Goal: Information Seeking & Learning: Learn about a topic

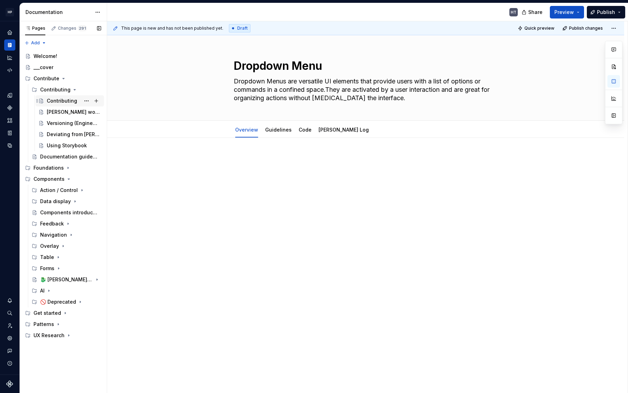
click at [59, 99] on div "Contributing" at bounding box center [62, 100] width 30 height 7
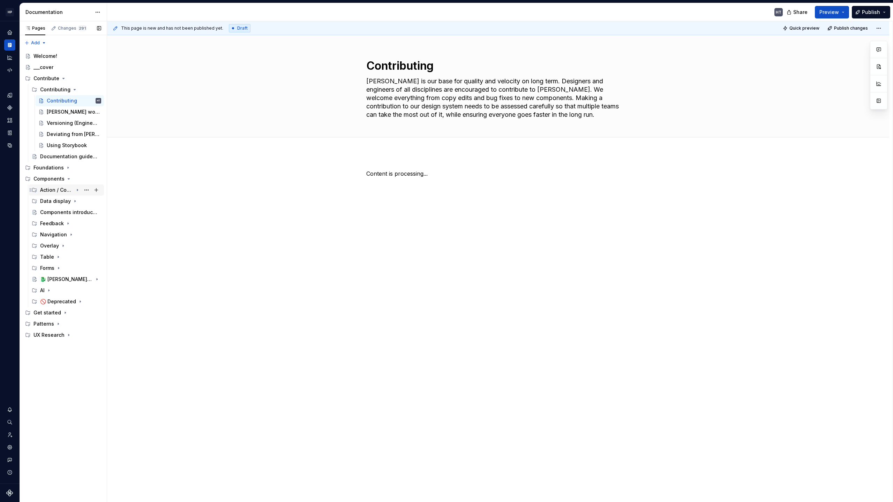
click at [46, 189] on div "Action / Control" at bounding box center [56, 190] width 33 height 7
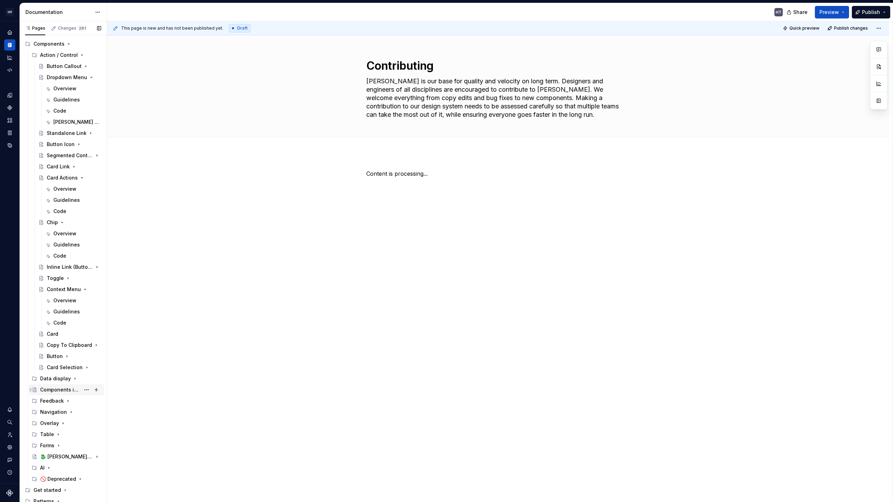
scroll to position [136, 0]
click at [55, 392] on icon "Page tree" at bounding box center [58, 433] width 6 height 6
click at [55, 392] on div "Forms" at bounding box center [70, 444] width 61 height 10
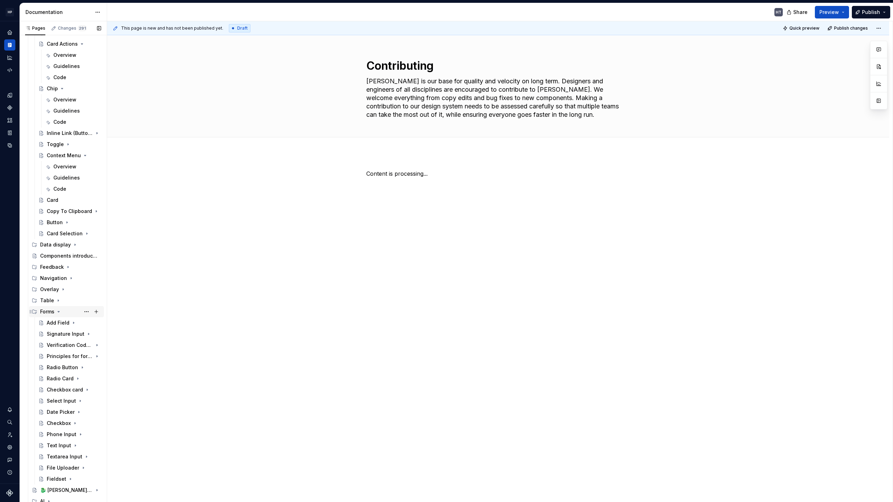
scroll to position [290, 0]
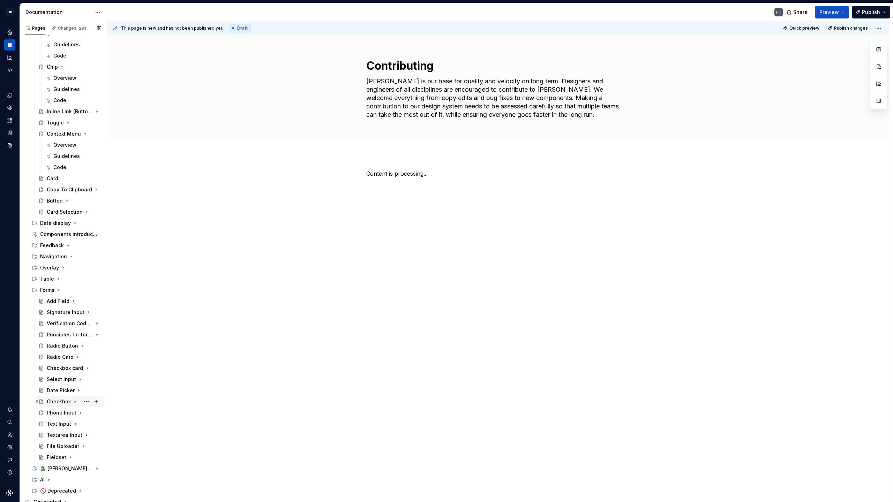
click at [58, 392] on div "Checkbox" at bounding box center [59, 401] width 24 height 7
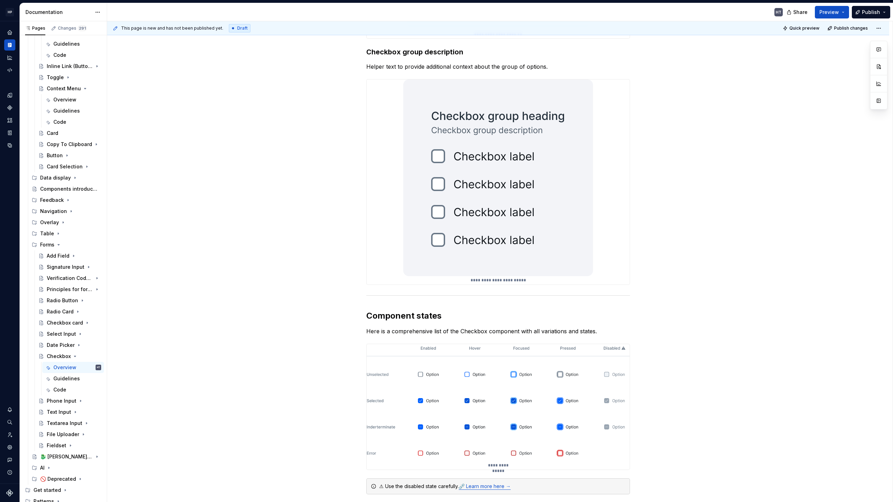
scroll to position [1604, 0]
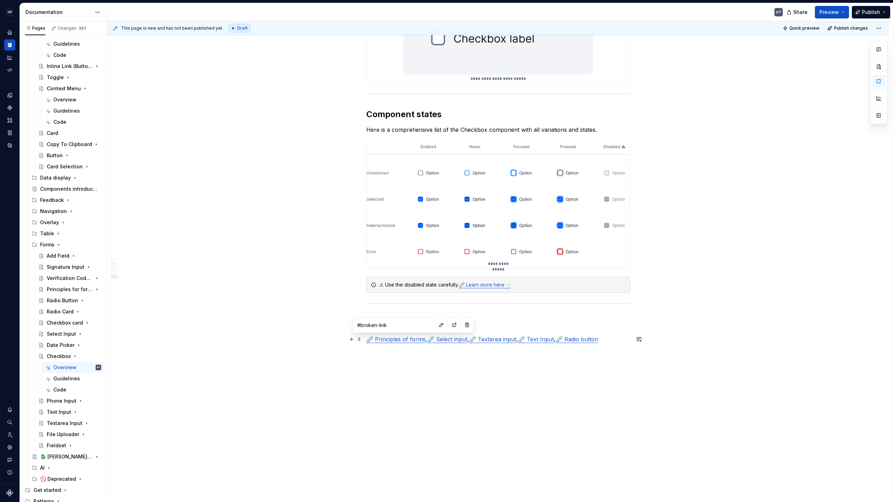
click at [405, 340] on link "⛓️‍💥 Principles of forms" at bounding box center [395, 339] width 59 height 7
click at [8, 11] on html "HP [DOMAIN_NAME] HT Design system data Documentation HT Share Preview Publish P…" at bounding box center [446, 251] width 893 height 502
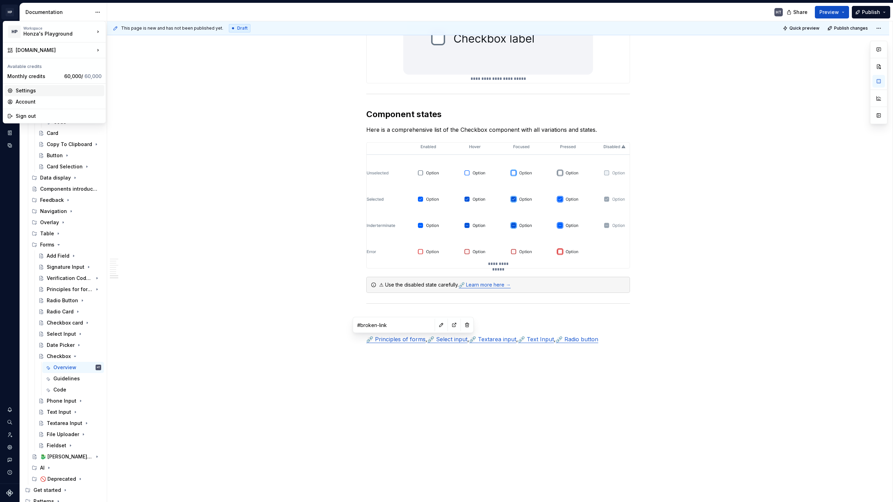
click at [36, 89] on div "Settings" at bounding box center [59, 90] width 86 height 7
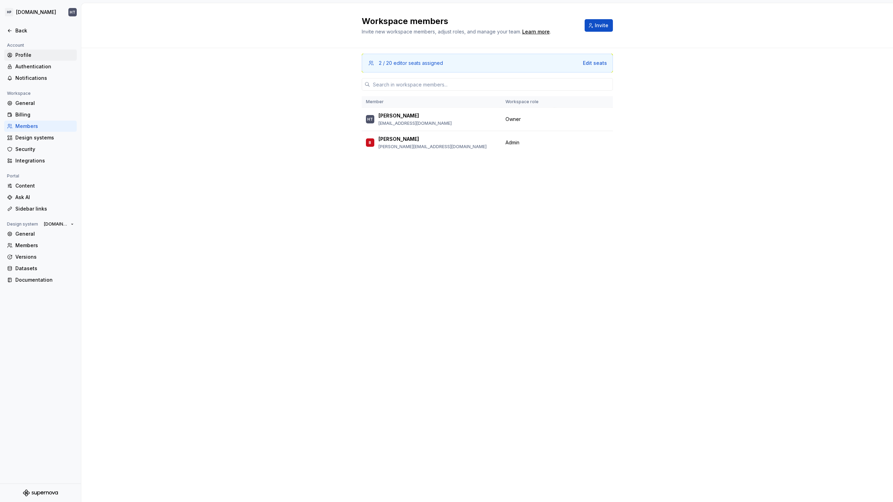
click at [32, 56] on div "Profile" at bounding box center [44, 55] width 59 height 7
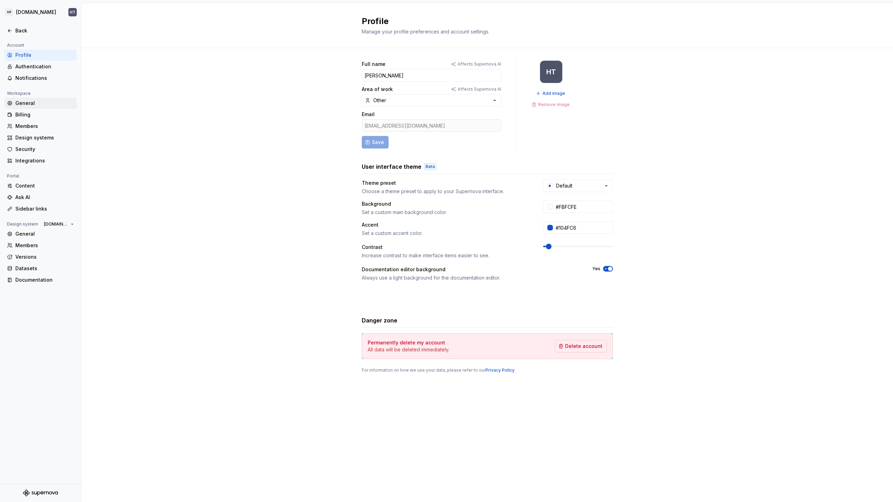
click at [25, 103] on div "General" at bounding box center [44, 103] width 59 height 7
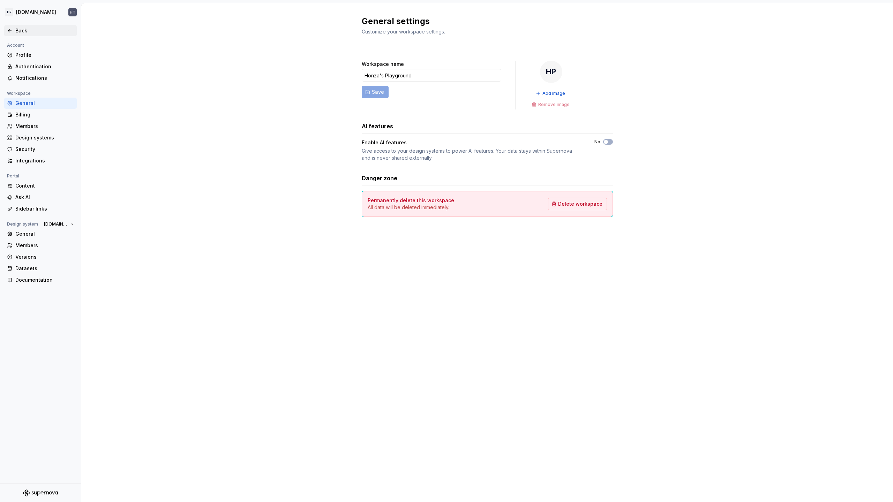
click at [30, 28] on div "Back" at bounding box center [44, 30] width 59 height 7
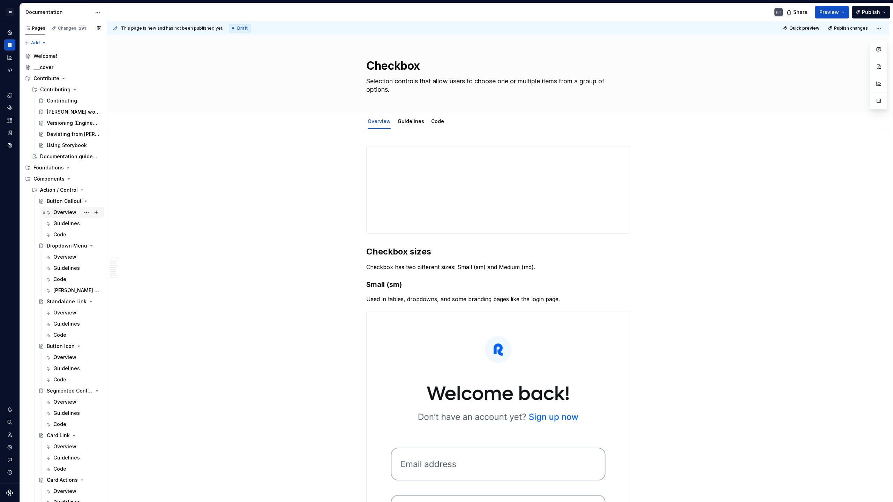
click at [56, 213] on div "Overview" at bounding box center [64, 212] width 23 height 7
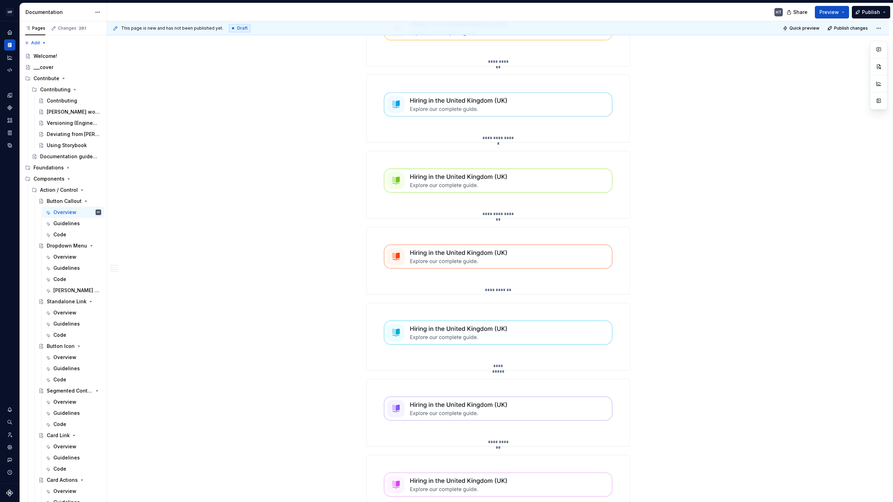
scroll to position [676, 0]
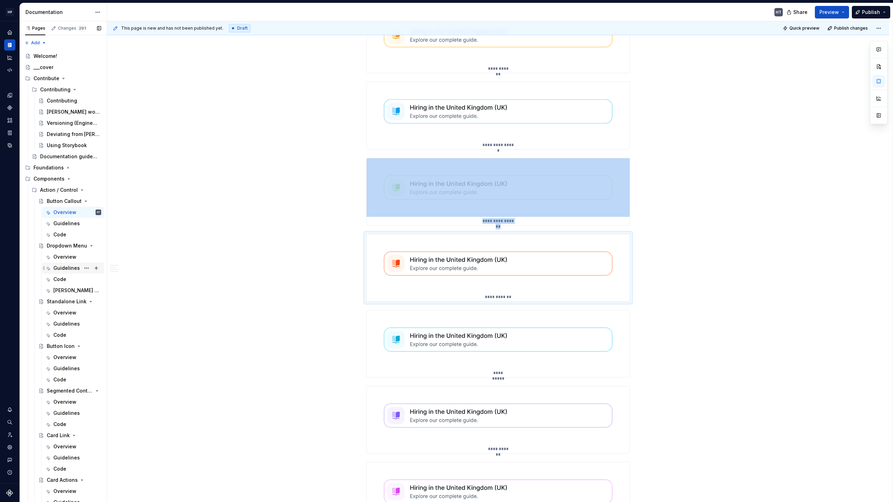
click at [66, 271] on div "Guidelines" at bounding box center [66, 268] width 26 height 7
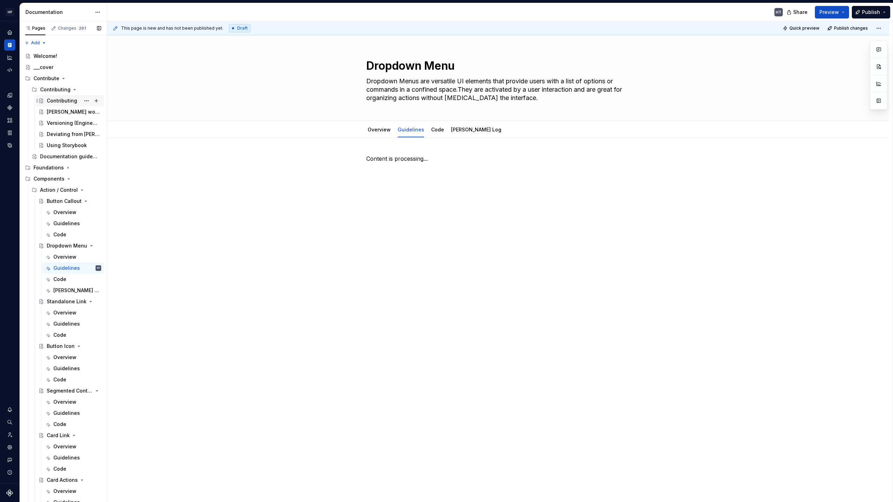
click at [65, 100] on div "Contributing" at bounding box center [62, 100] width 30 height 7
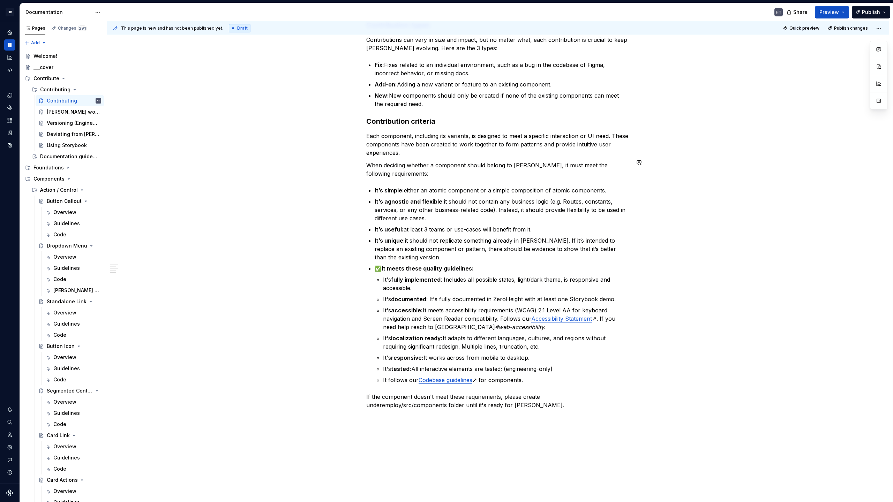
scroll to position [593, 0]
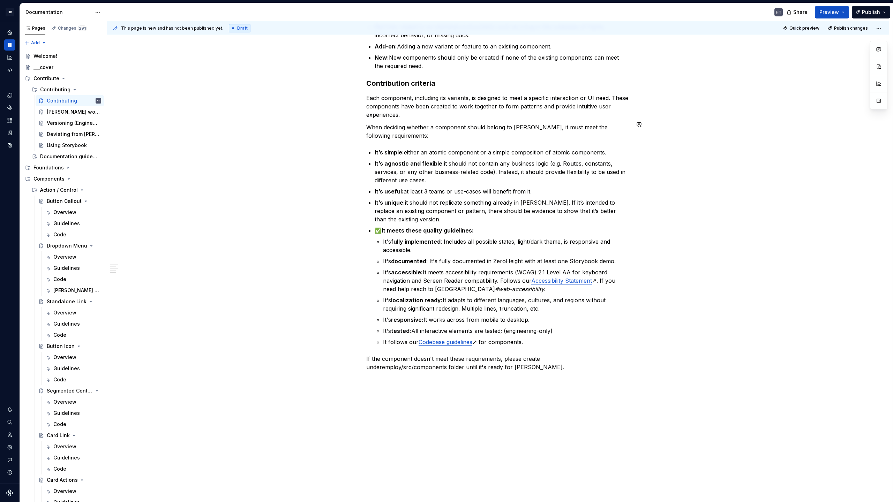
click at [447, 339] on link "Codebase guidelines" at bounding box center [445, 342] width 54 height 7
type textarea "*"
click at [550, 277] on link "Accessibility Statement" at bounding box center [561, 280] width 61 height 7
type input "[URL][DOMAIN_NAME]"
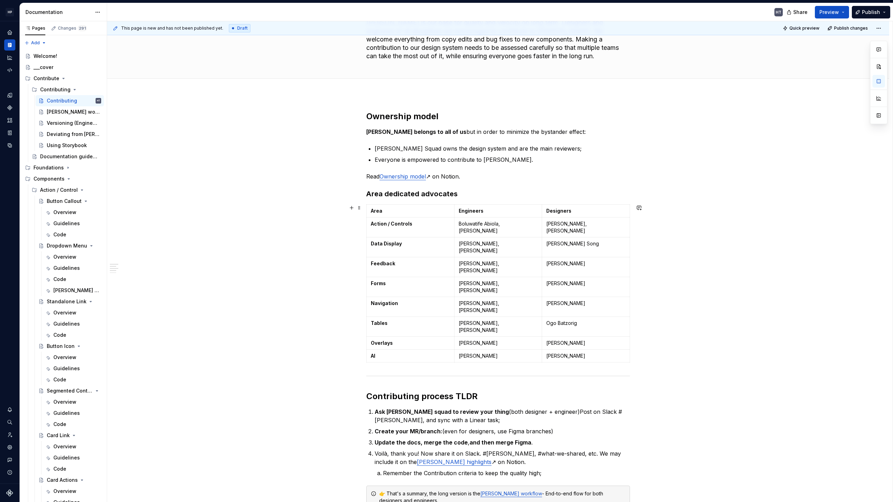
scroll to position [56, 0]
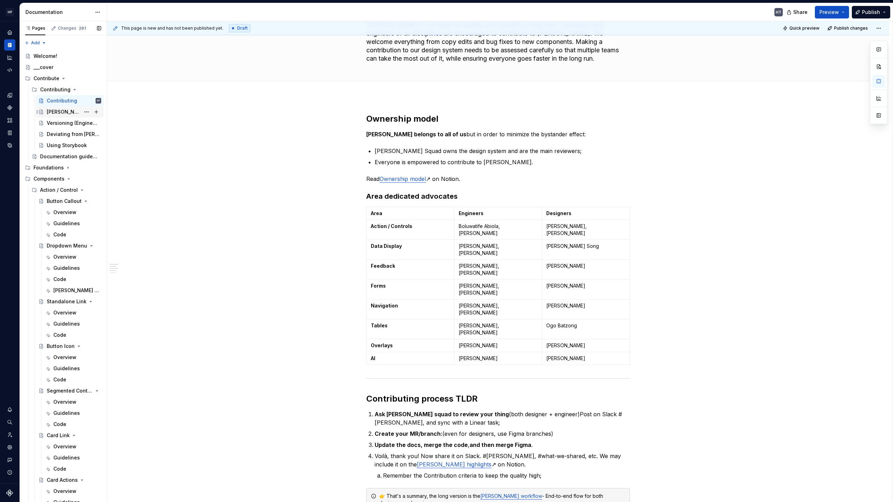
click at [59, 115] on div "[PERSON_NAME] workflow" at bounding box center [63, 111] width 33 height 7
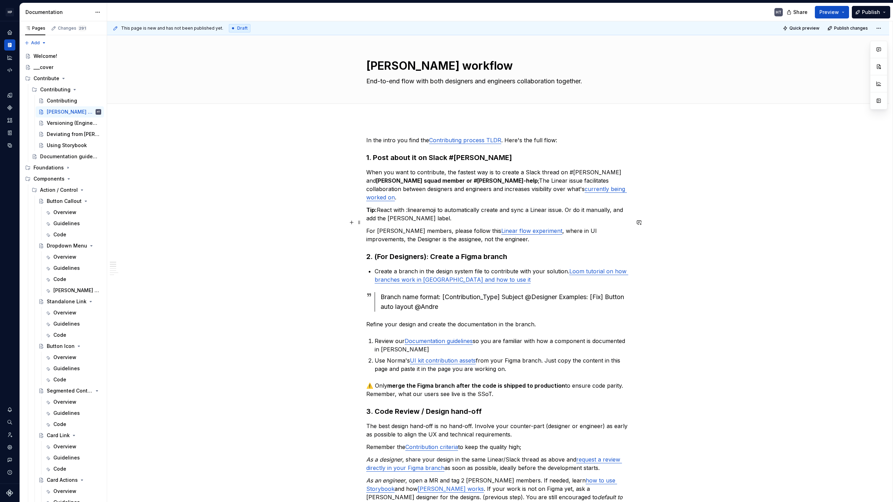
click at [501, 227] on link "Linear flow experiment" at bounding box center [531, 230] width 61 height 7
type textarea "*"
type input "[URL][DOMAIN_NAME]"
click at [559, 188] on link "currently being worked on" at bounding box center [496, 192] width 260 height 15
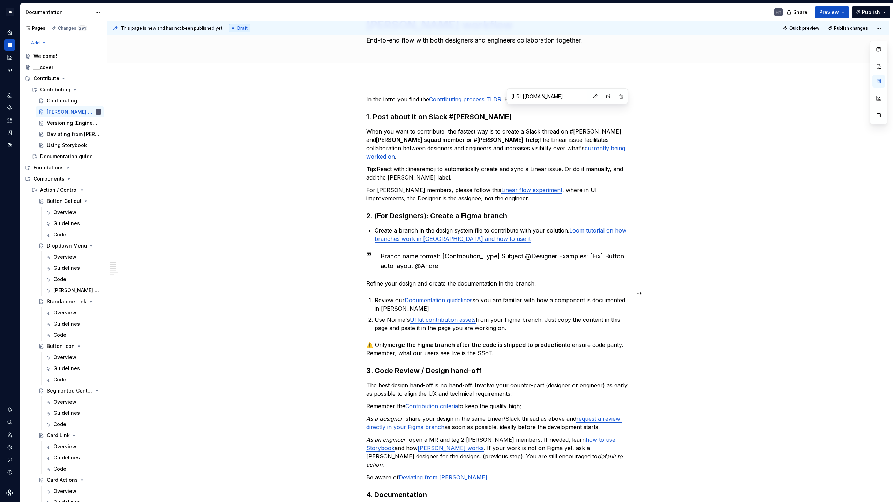
scroll to position [78, 0]
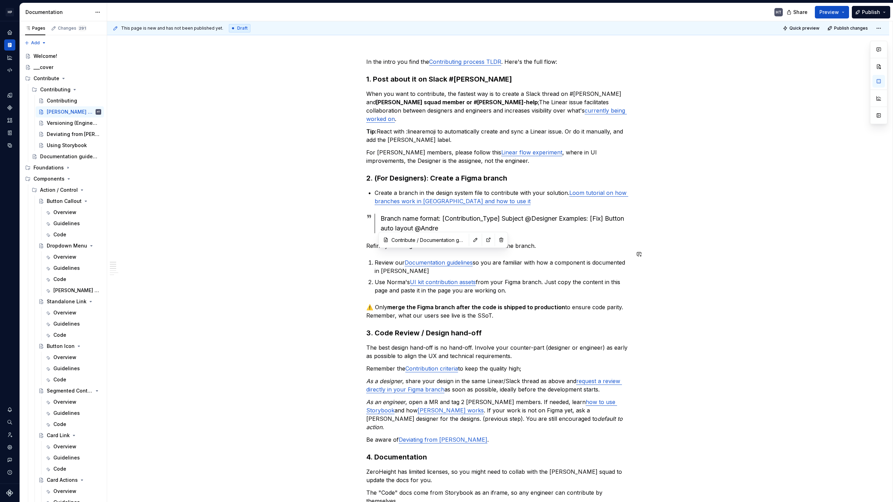
click at [434, 259] on link "Documentation guidelines" at bounding box center [438, 262] width 68 height 7
click at [453, 279] on link "UI kit contribution assets" at bounding box center [443, 282] width 66 height 7
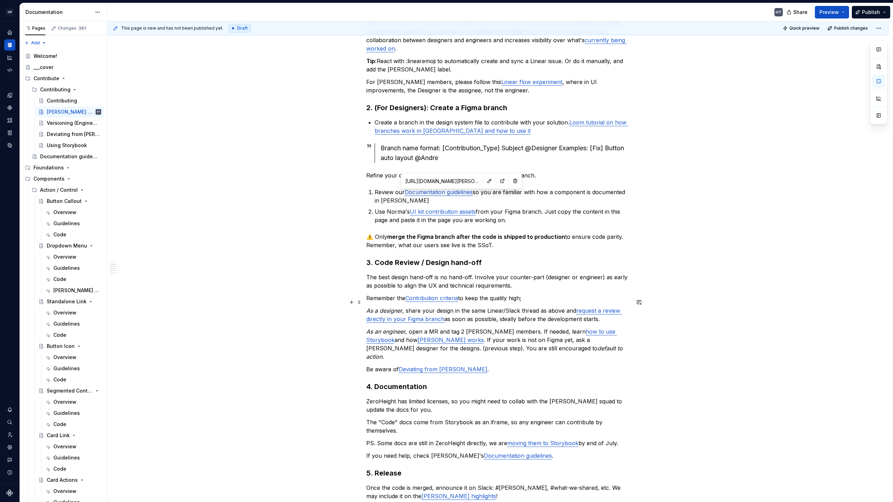
scroll to position [157, 0]
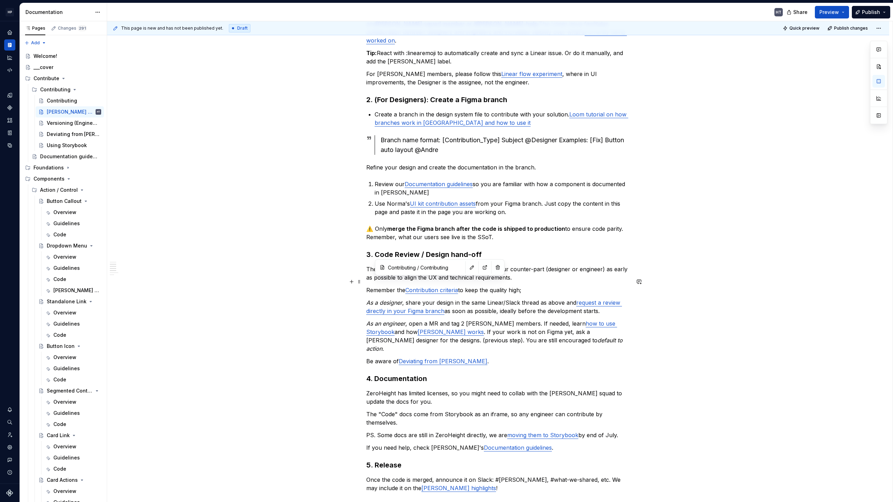
click at [433, 287] on link "Contribution criteria" at bounding box center [431, 290] width 53 height 7
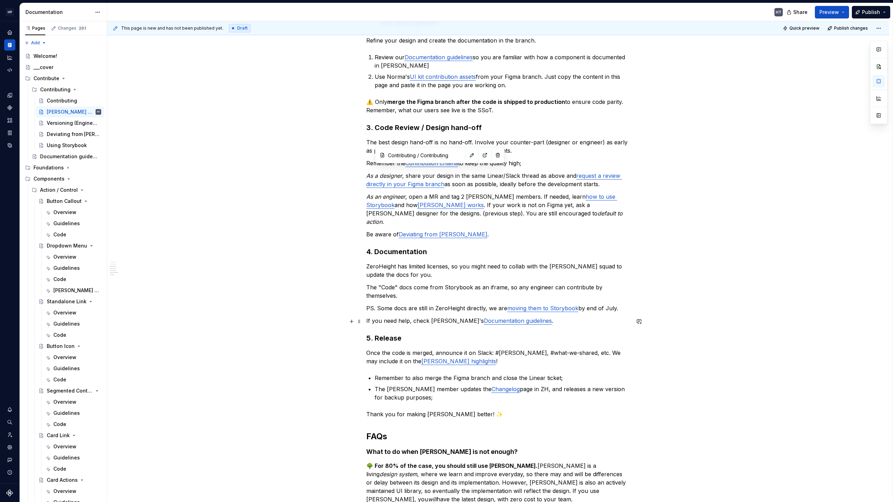
scroll to position [296, 0]
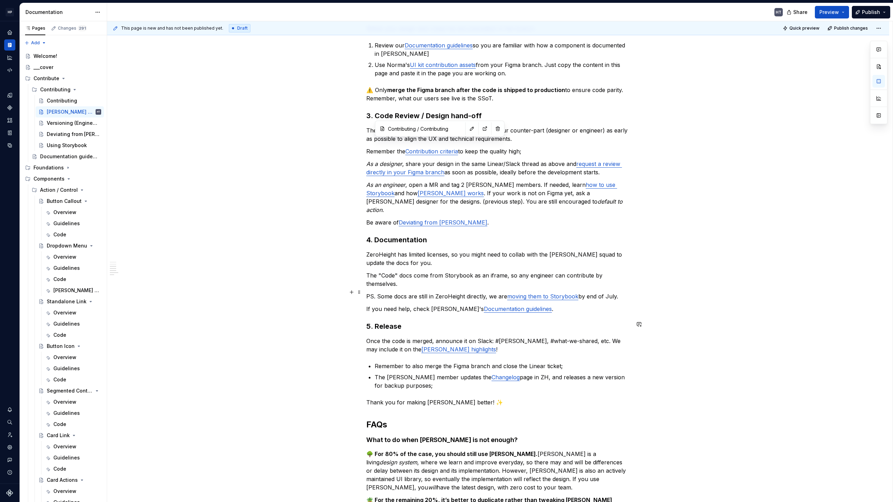
type input "Contribute / Documentation guidelines"
click at [484, 305] on link "Documentation guidelines" at bounding box center [518, 308] width 68 height 7
click at [555, 293] on link "moving them to Storybook" at bounding box center [542, 296] width 71 height 7
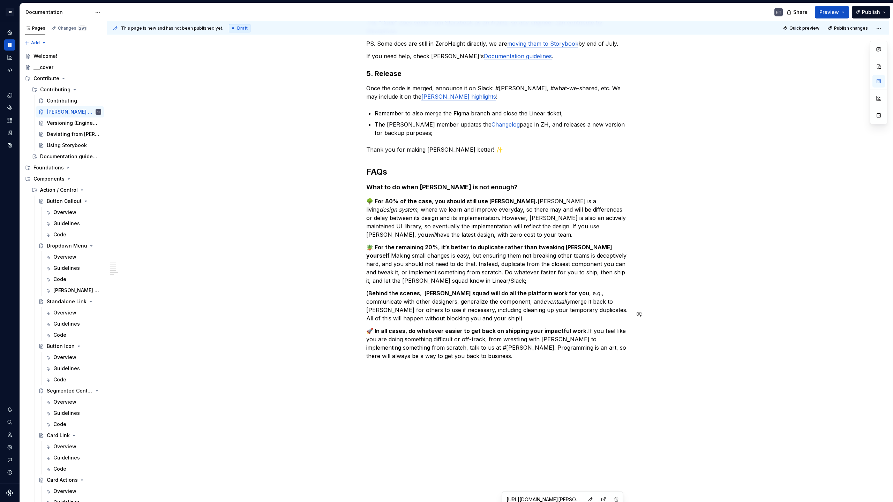
scroll to position [0, 0]
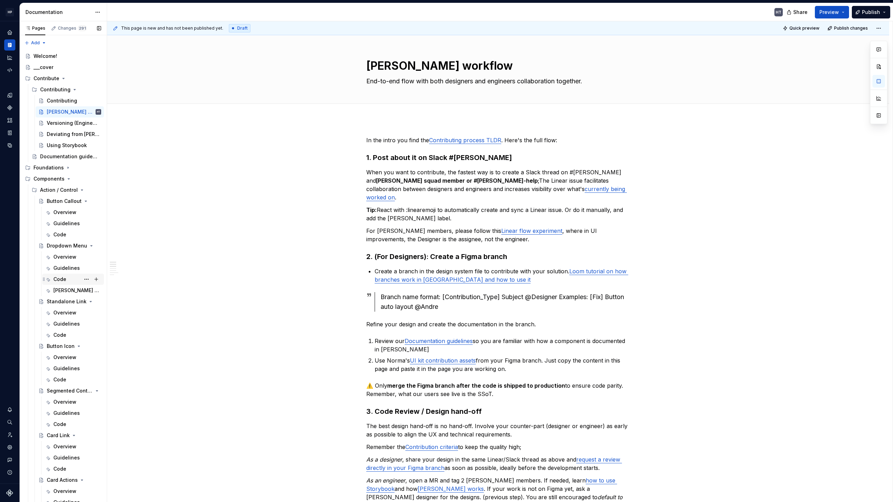
click at [66, 280] on div "Code" at bounding box center [77, 279] width 48 height 10
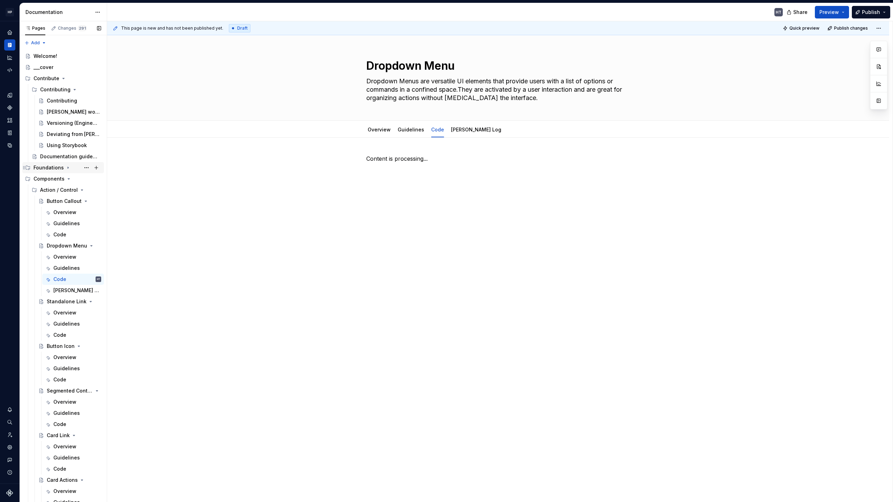
click at [56, 166] on div "Foundations" at bounding box center [48, 167] width 30 height 7
click at [61, 268] on div "Overview" at bounding box center [64, 268] width 23 height 7
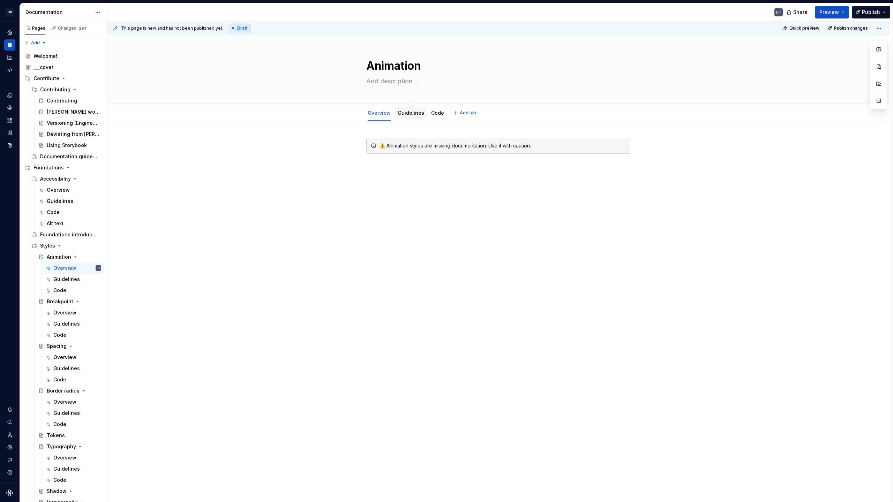
click at [408, 112] on link "Guidelines" at bounding box center [410, 113] width 26 height 6
click at [434, 114] on link "Code" at bounding box center [437, 113] width 13 height 6
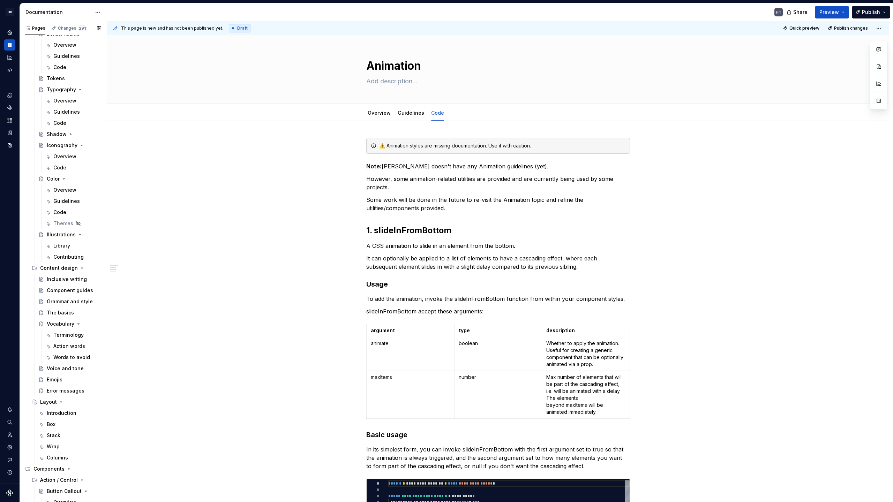
scroll to position [391, 0]
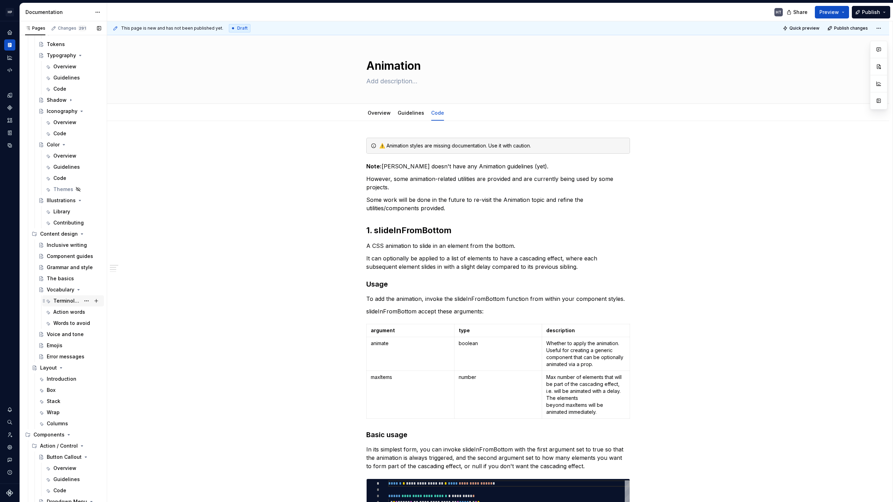
click at [65, 302] on div "Terminology" at bounding box center [66, 300] width 27 height 7
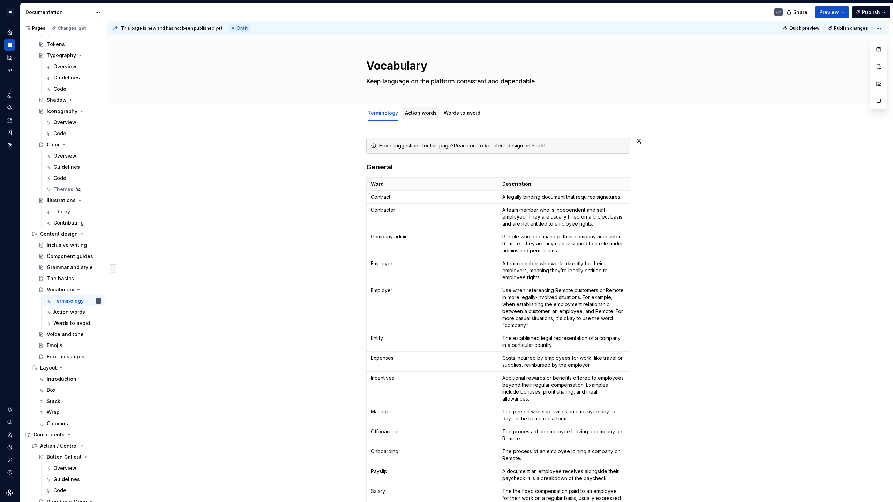
click at [416, 111] on link "Action words" at bounding box center [421, 113] width 32 height 6
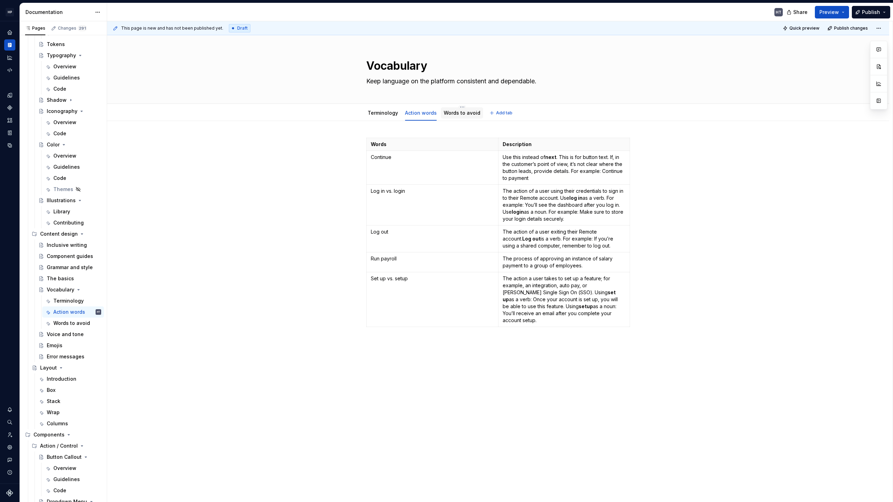
click at [457, 115] on link "Words to avoid" at bounding box center [462, 113] width 37 height 6
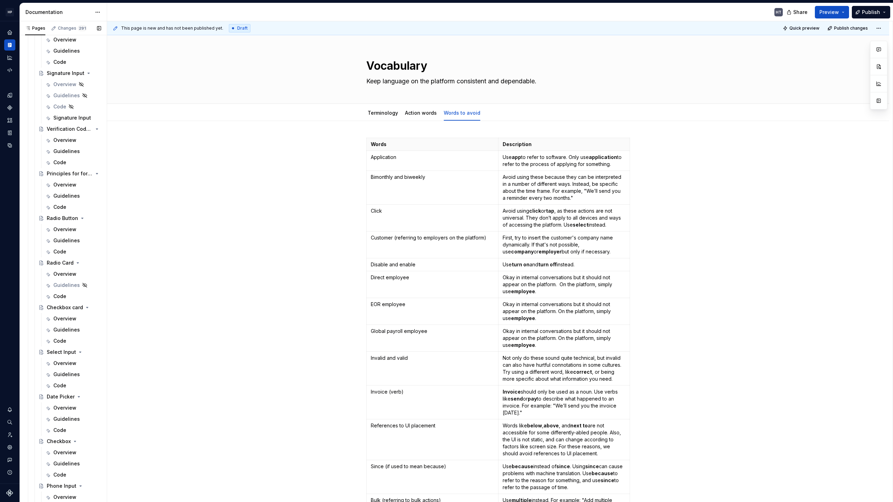
scroll to position [1746, 0]
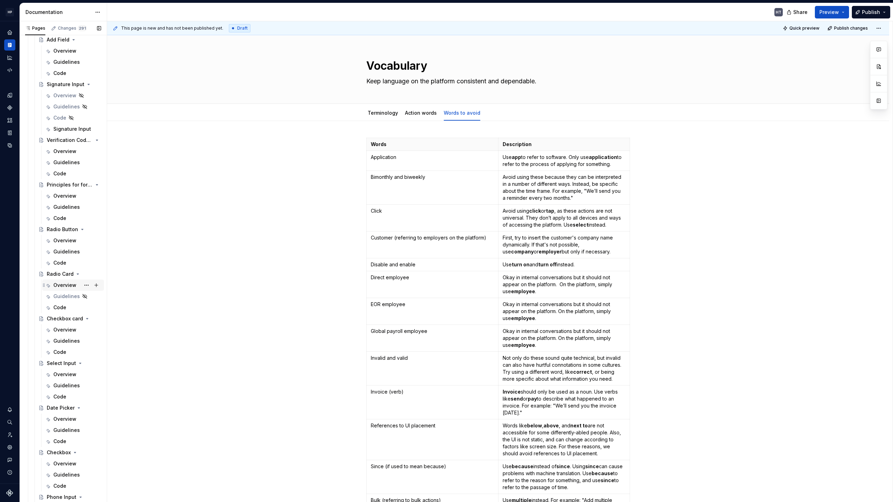
click at [62, 284] on div "Overview" at bounding box center [64, 285] width 23 height 7
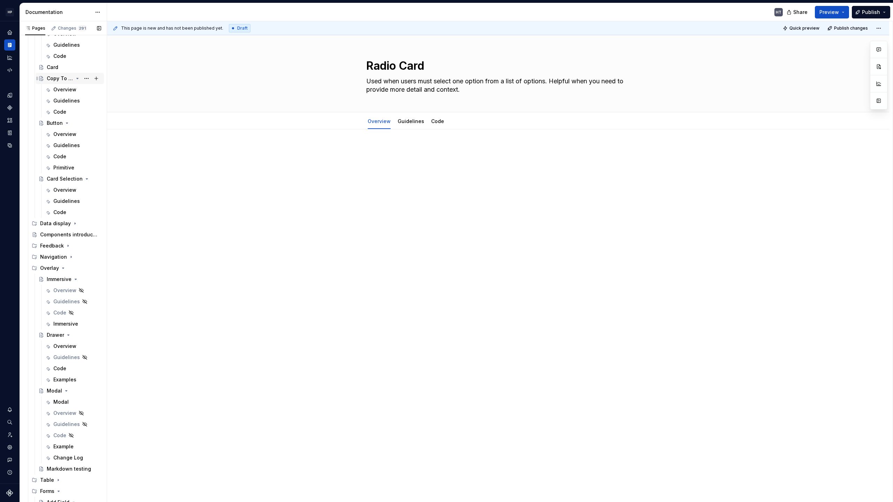
scroll to position [1251, 0]
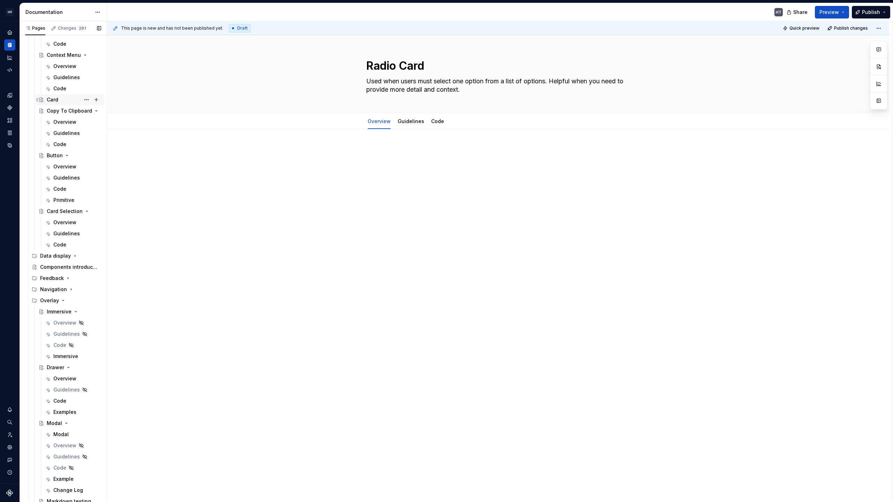
click at [54, 102] on div "Card" at bounding box center [53, 99] width 12 height 7
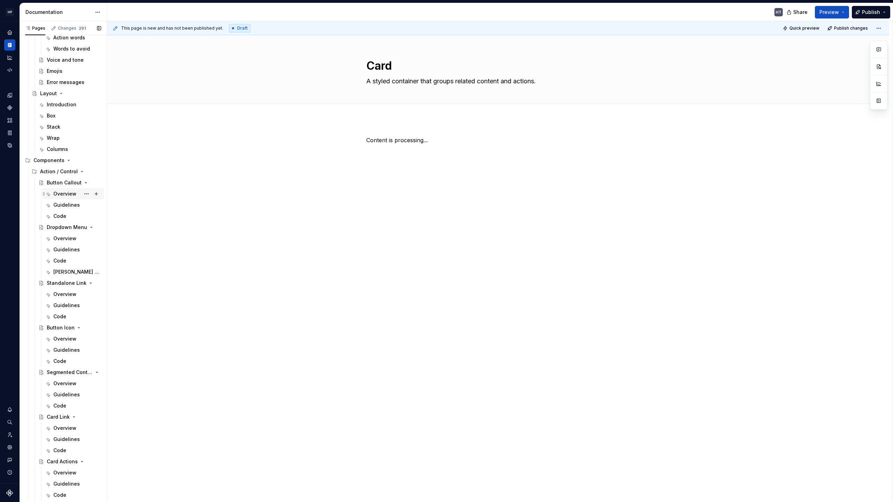
scroll to position [665, 0]
click at [62, 194] on div "Overview" at bounding box center [64, 194] width 23 height 7
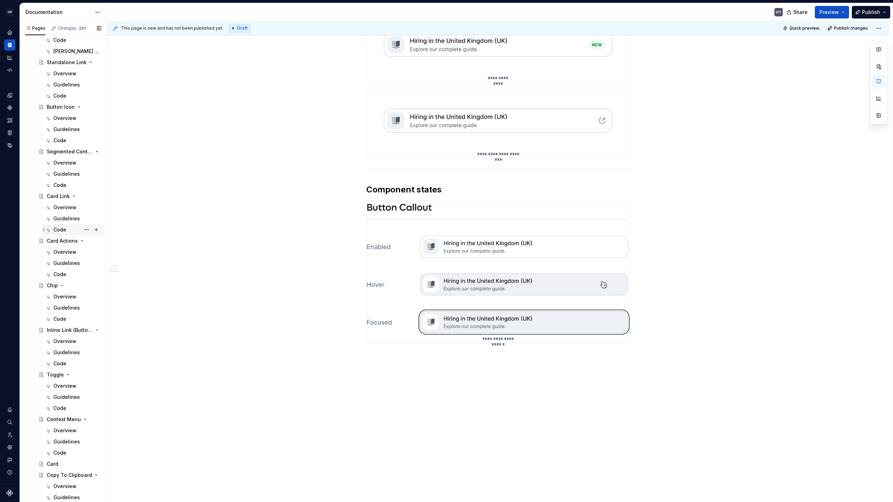
scroll to position [894, 0]
click at [56, 392] on div "Card" at bounding box center [74, 457] width 54 height 10
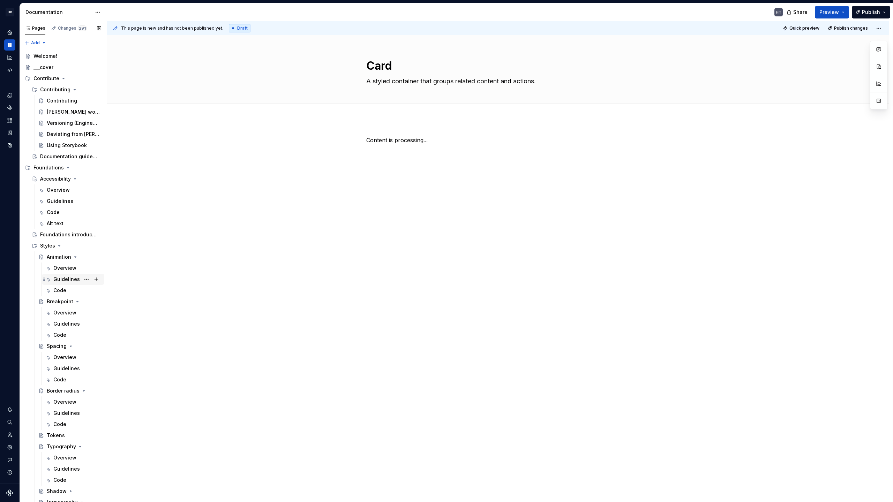
click at [61, 276] on div "Guidelines" at bounding box center [66, 279] width 26 height 7
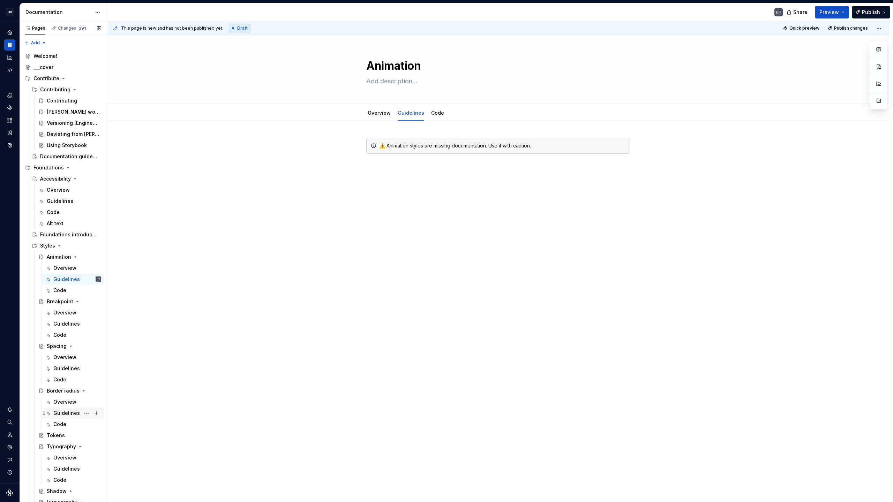
click at [60, 392] on div "Guidelines" at bounding box center [66, 413] width 26 height 7
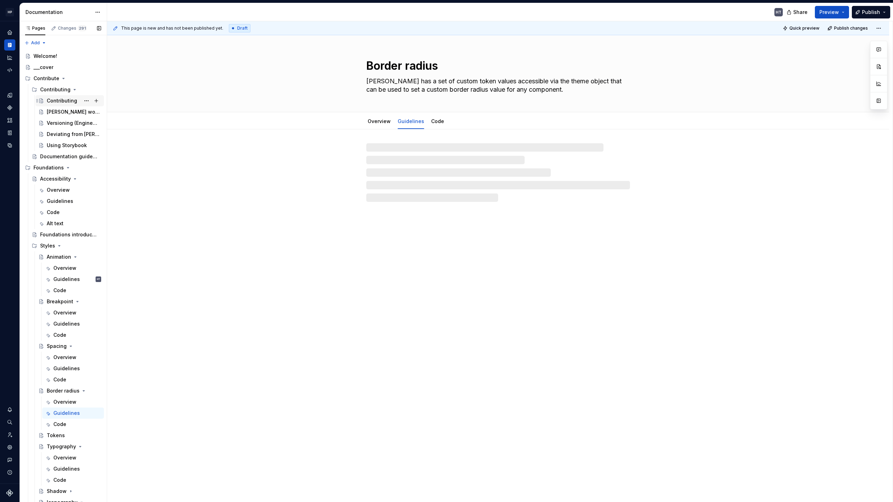
click at [49, 168] on div "Foundations" at bounding box center [48, 167] width 30 height 7
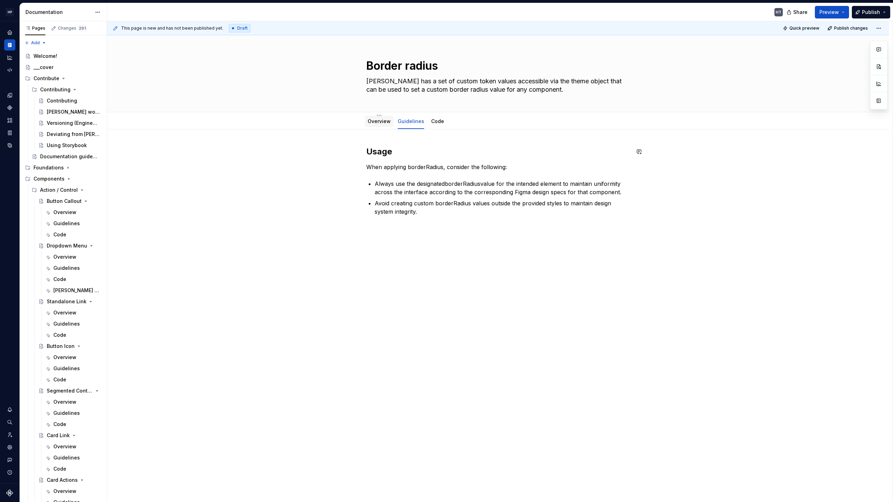
click at [378, 119] on link "Overview" at bounding box center [378, 121] width 23 height 6
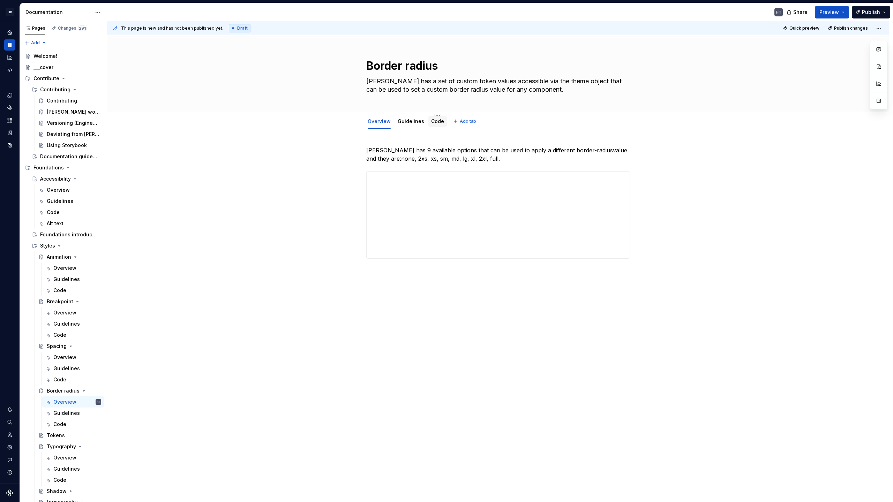
click at [434, 123] on link "Code" at bounding box center [437, 121] width 13 height 6
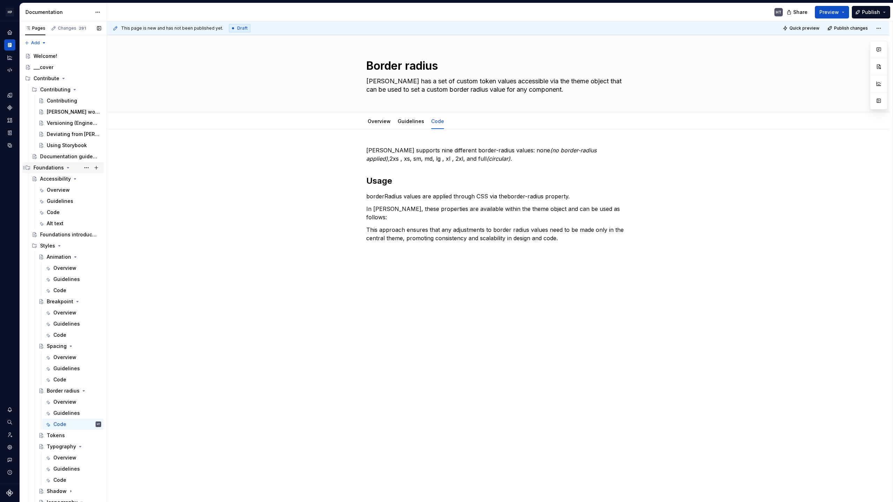
click at [49, 169] on div "Foundations" at bounding box center [48, 167] width 30 height 7
click at [60, 392] on div "Overview" at bounding box center [64, 446] width 23 height 7
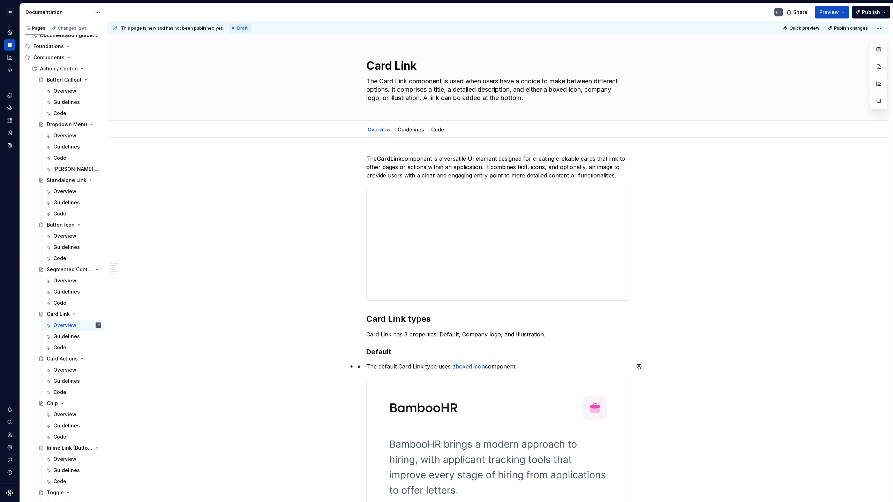
click at [480, 366] on link "boxed icon" at bounding box center [469, 366] width 29 height 7
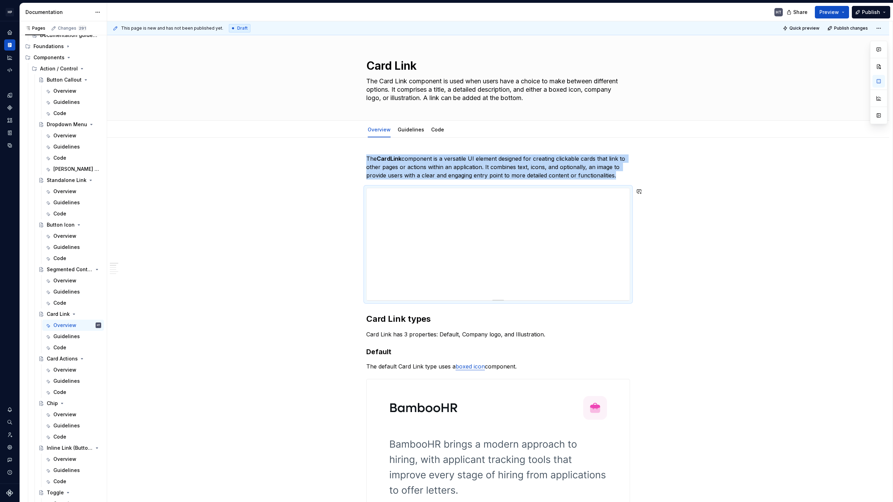
click at [436, 129] on link "Code" at bounding box center [437, 130] width 13 height 6
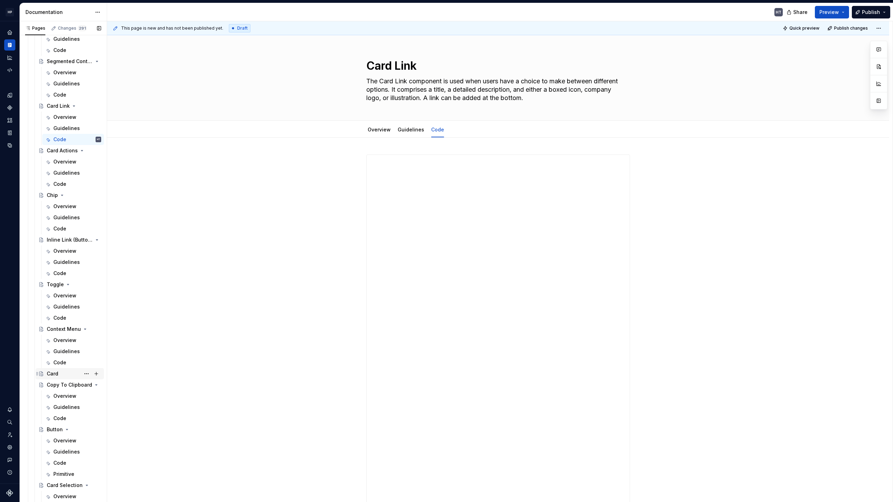
scroll to position [329, 0]
click at [52, 377] on div "Card" at bounding box center [53, 374] width 12 height 7
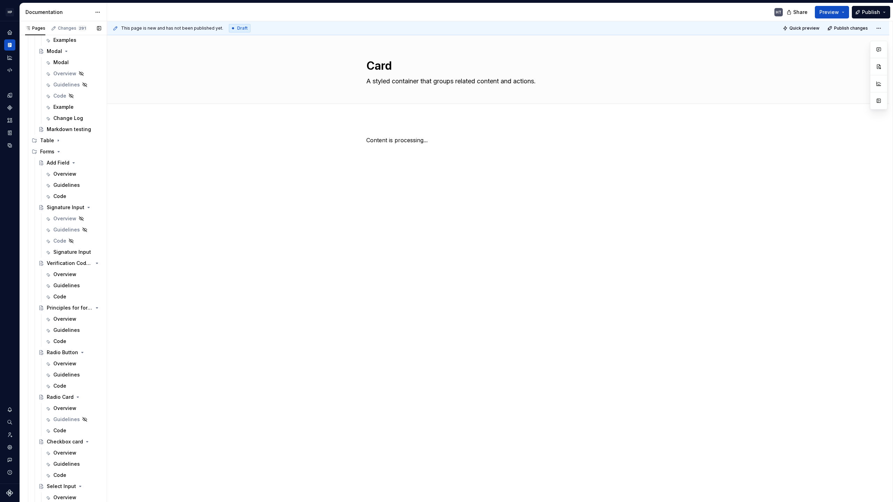
scroll to position [966, 0]
click at [63, 264] on div "Signature Input" at bounding box center [66, 261] width 27 height 7
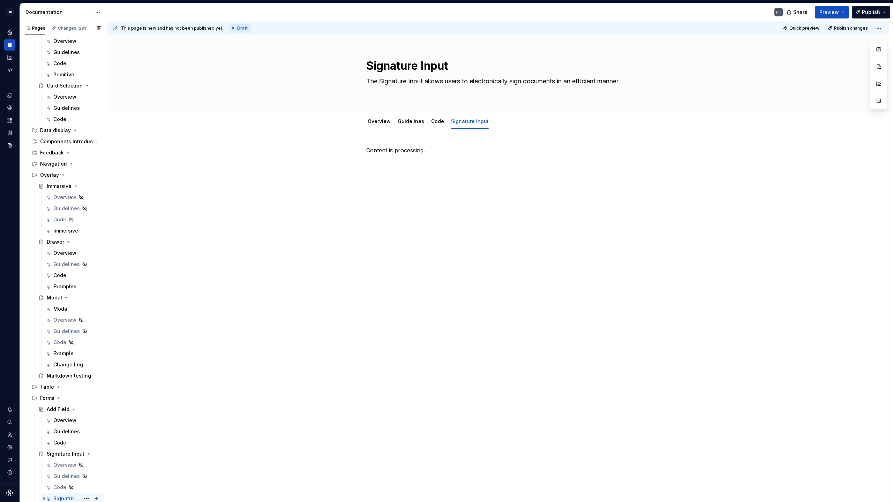
scroll to position [657, 0]
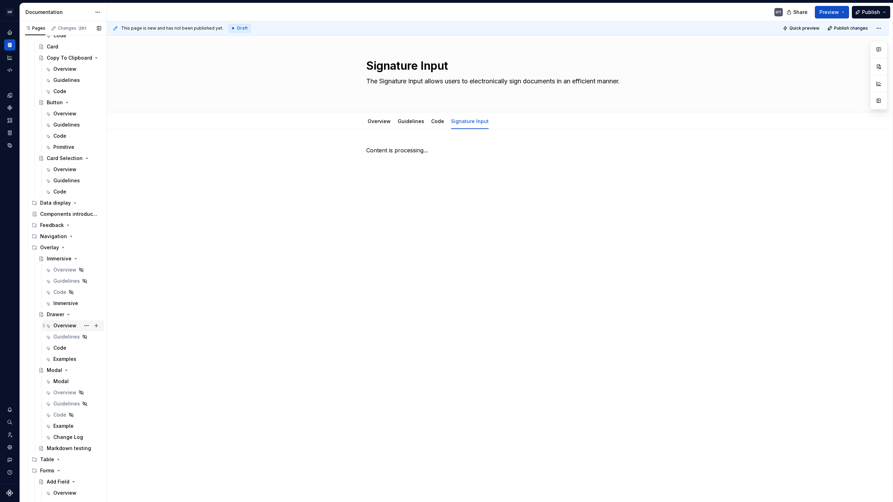
click at [61, 379] on div "Modal" at bounding box center [60, 381] width 15 height 7
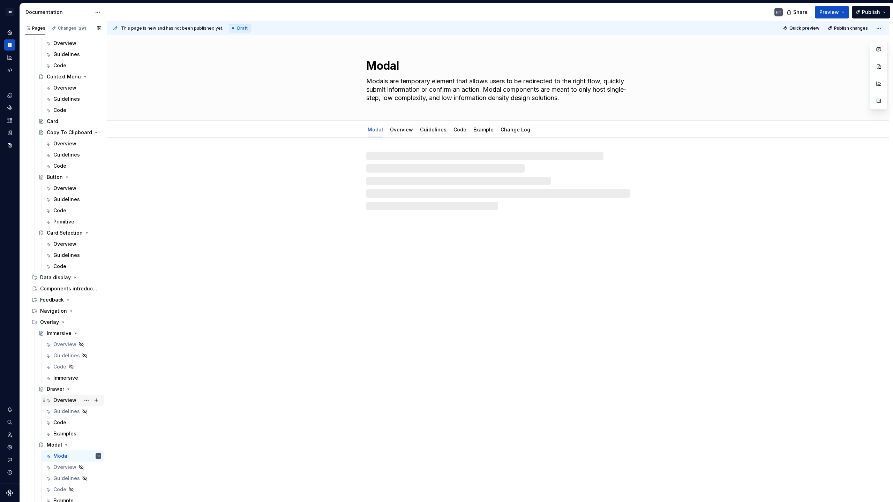
scroll to position [580, 0]
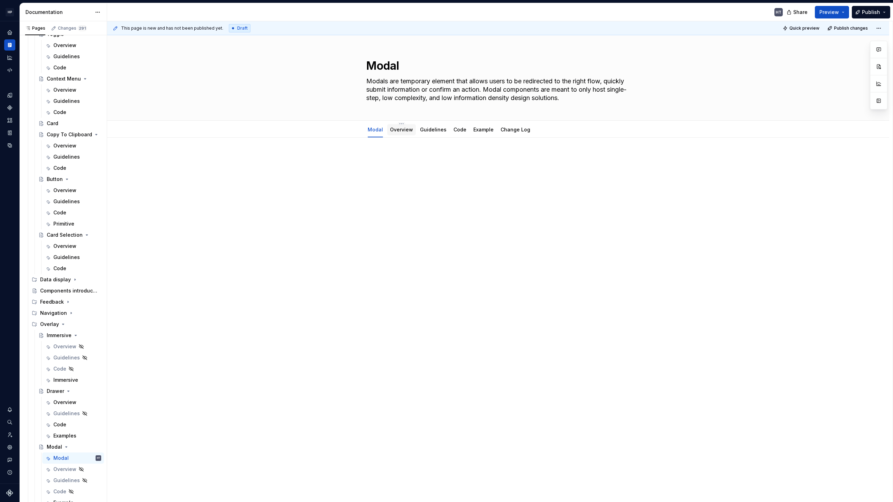
click at [395, 133] on div "Overview" at bounding box center [401, 130] width 23 height 8
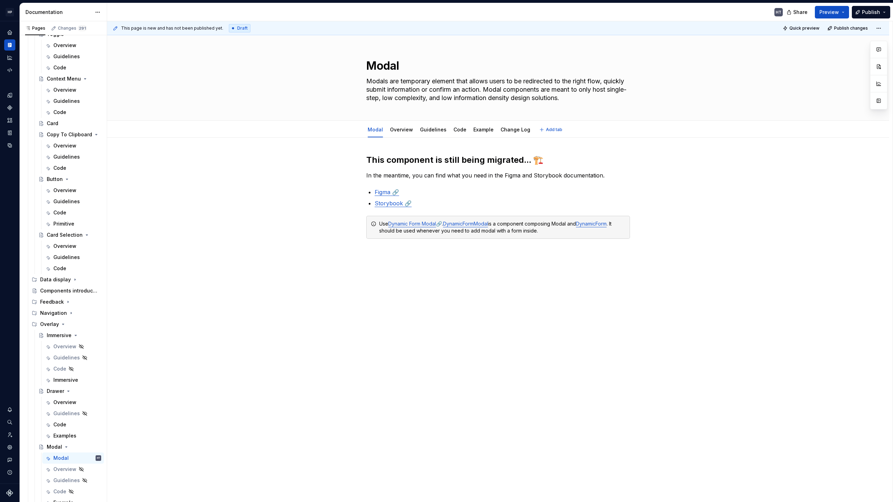
type textarea "*"
click at [386, 190] on link "Figma 🔗" at bounding box center [386, 192] width 24 height 7
click at [392, 203] on link "Storybook 🔗" at bounding box center [392, 203] width 37 height 7
click at [424, 223] on link "Dynamic Form Modal" at bounding box center [412, 224] width 48 height 6
click at [467, 226] on link "DynamicFormModal" at bounding box center [465, 224] width 45 height 6
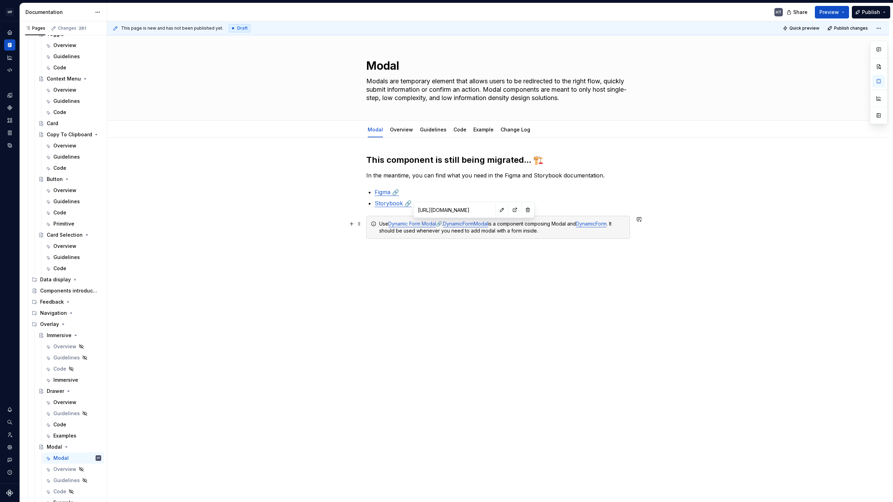
click at [604, 226] on link "DynamicForm" at bounding box center [591, 224] width 31 height 6
type input "[URL][DOMAIN_NAME]"
click at [397, 129] on link "Overview" at bounding box center [401, 130] width 23 height 6
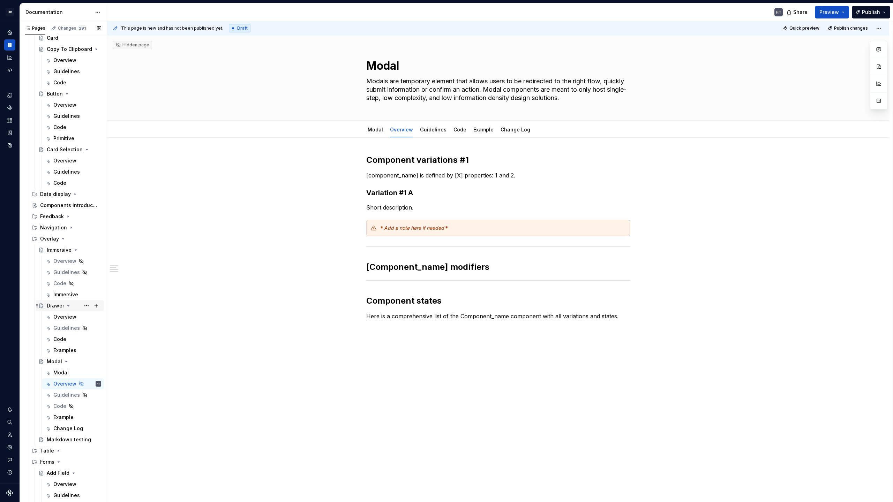
scroll to position [666, 0]
click at [60, 392] on div "Markdown testing" at bounding box center [63, 438] width 33 height 7
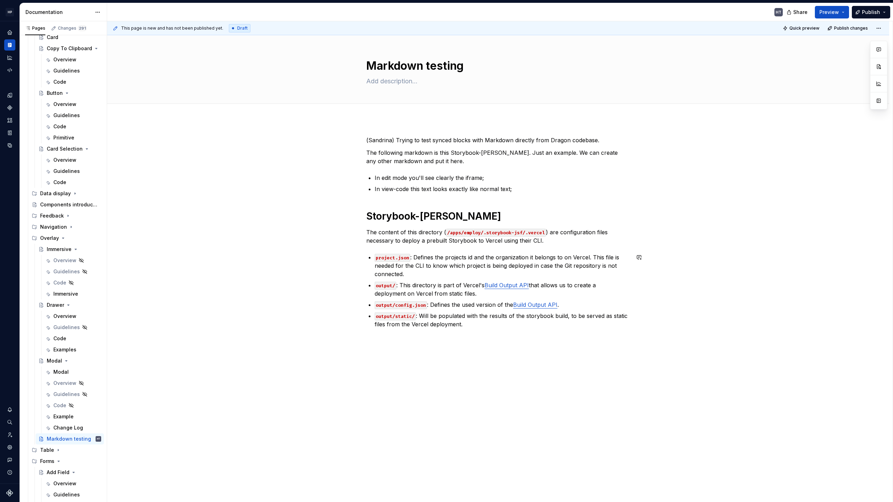
click at [499, 286] on link "Build Output API" at bounding box center [506, 285] width 44 height 7
click at [465, 292] on p "output/ : This directory is part of Vercel's Build Output API that allows us to…" at bounding box center [501, 289] width 255 height 17
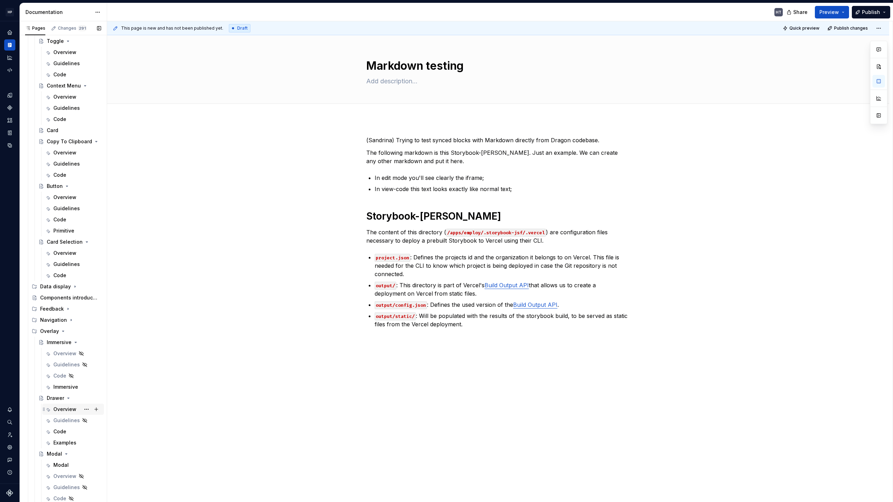
scroll to position [570, 0]
click at [62, 252] on div "Overview" at bounding box center [77, 256] width 48 height 10
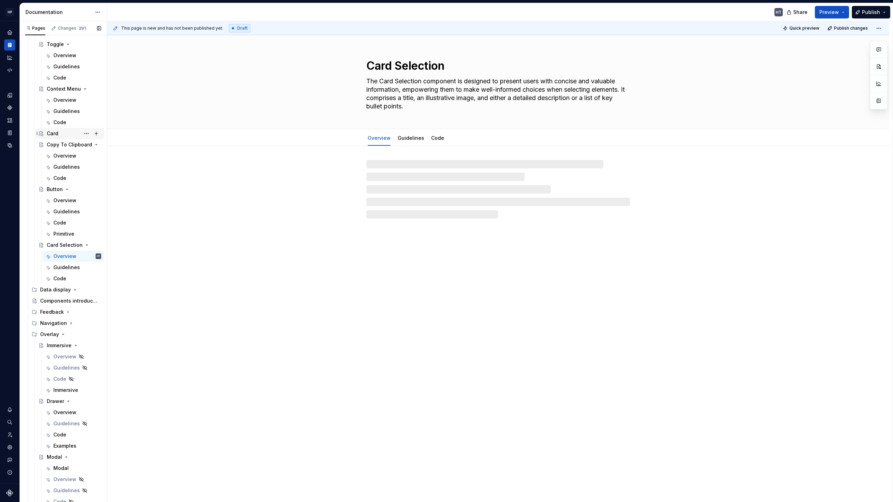
scroll to position [501, 0]
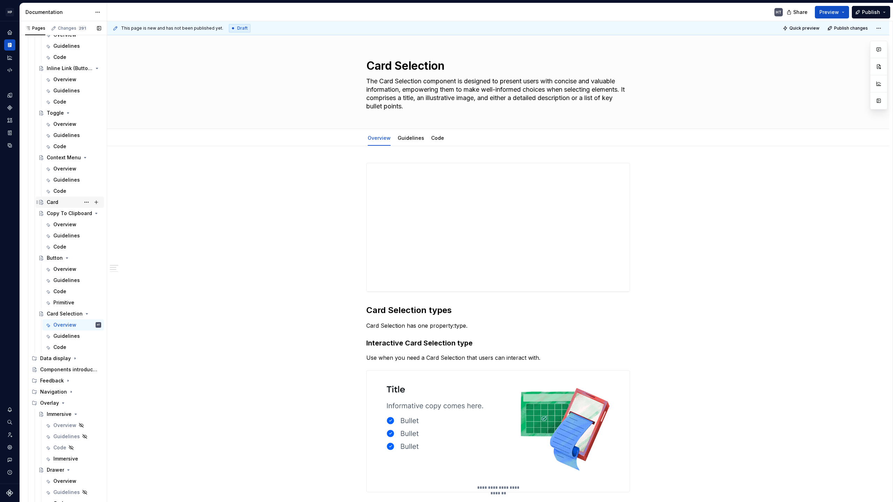
click at [59, 202] on div "Card" at bounding box center [74, 202] width 54 height 10
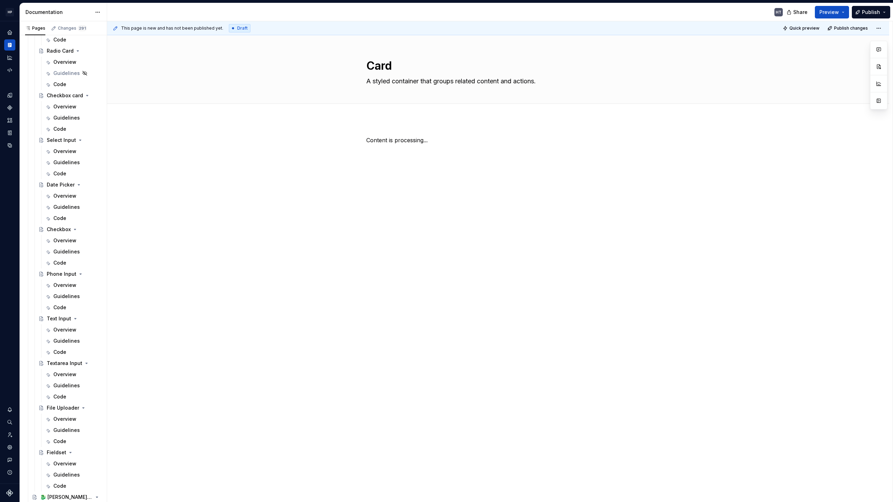
scroll to position [2091, 0]
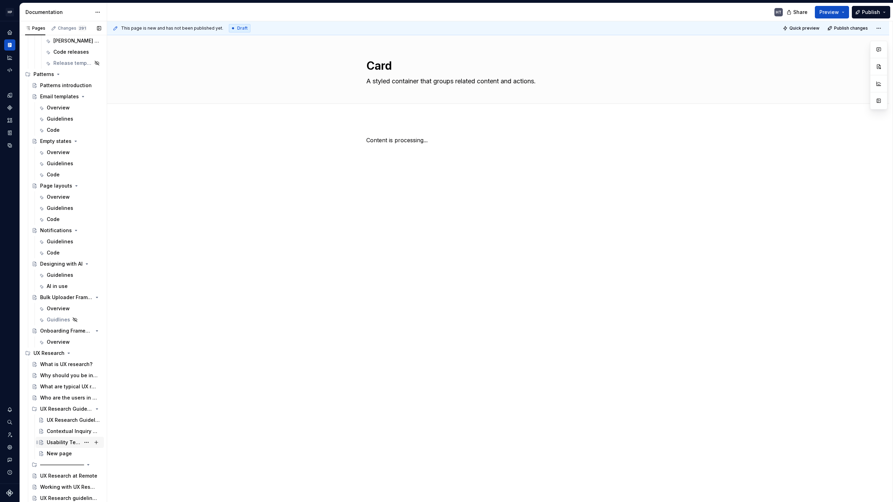
click at [58, 392] on div "Usability Testing Guideline" at bounding box center [63, 442] width 33 height 7
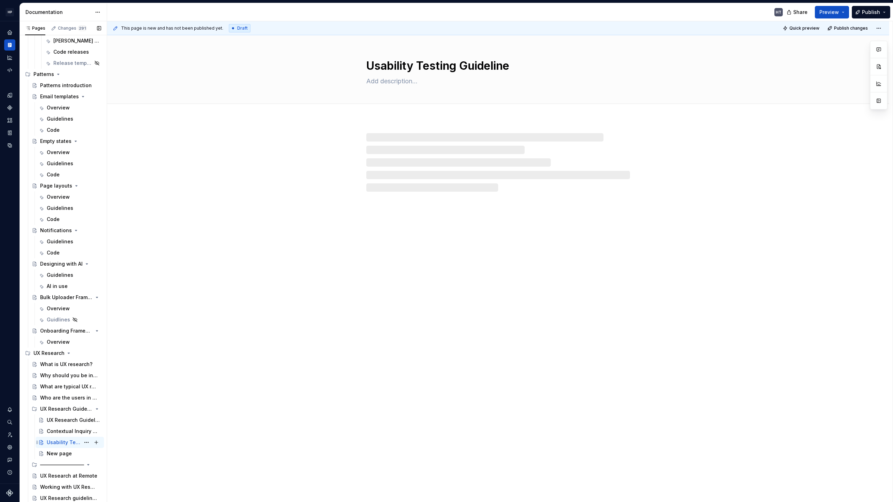
click at [60, 392] on div "Usability Testing Guideline" at bounding box center [63, 442] width 33 height 7
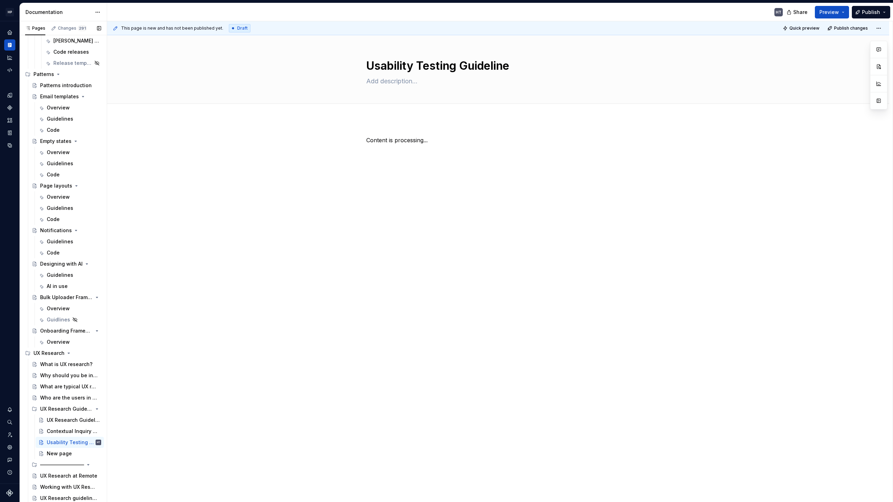
scroll to position [2063, 0]
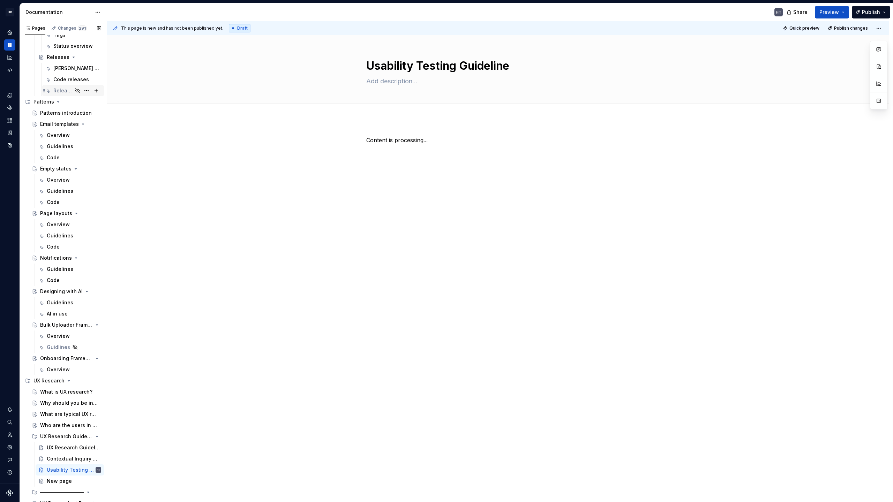
click at [59, 89] on div "Release template (hidden for viewers)" at bounding box center [62, 90] width 19 height 7
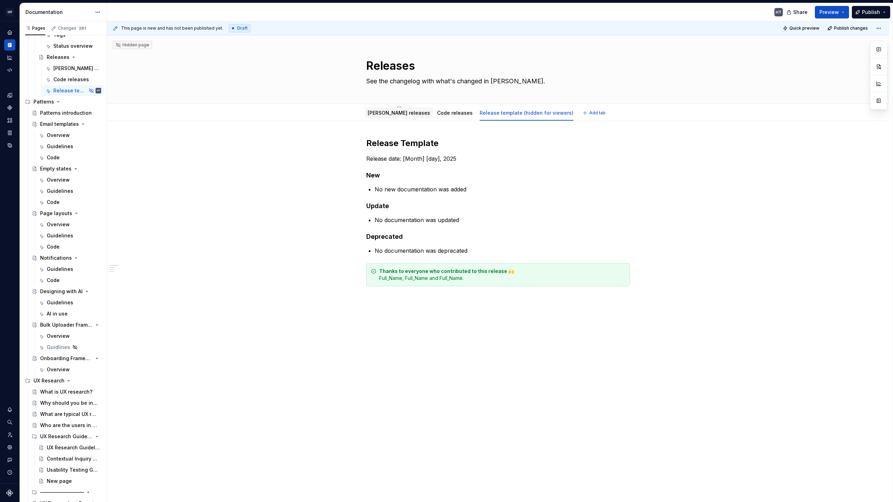
click at [375, 114] on link "[PERSON_NAME] releases" at bounding box center [398, 113] width 62 height 6
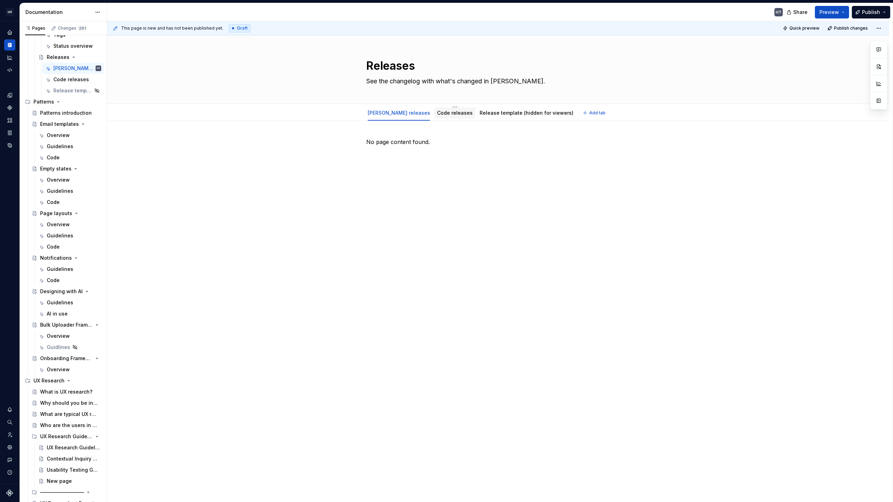
click at [437, 111] on link "Code releases" at bounding box center [455, 113] width 36 height 6
click at [385, 113] on link "[PERSON_NAME] releases" at bounding box center [398, 113] width 62 height 6
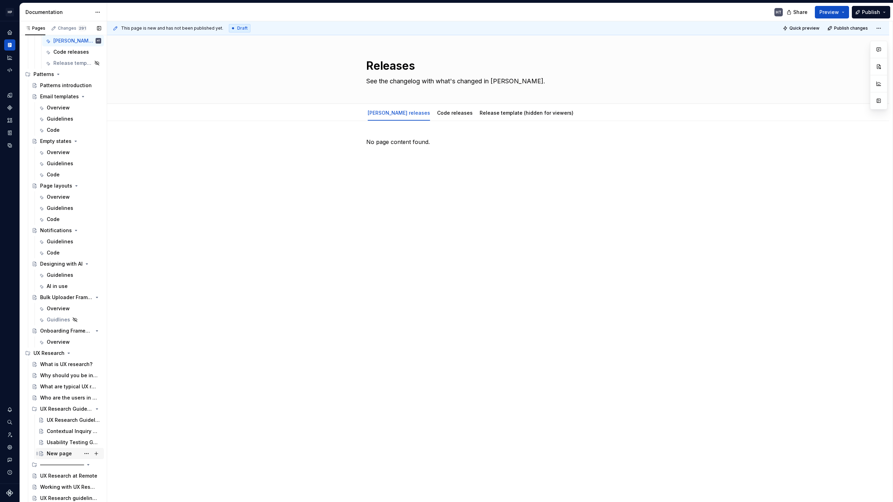
click at [62, 392] on div "New page" at bounding box center [59, 453] width 25 height 7
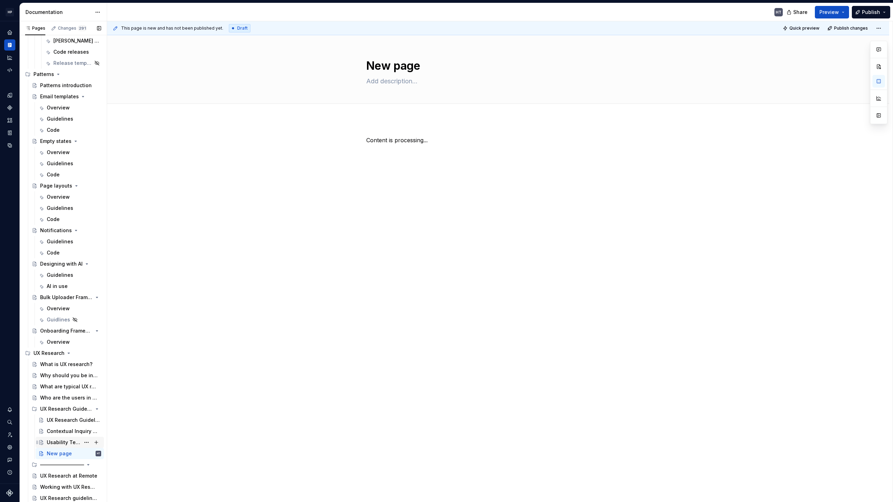
click at [56, 392] on div "Usability Testing Guideline" at bounding box center [63, 442] width 33 height 7
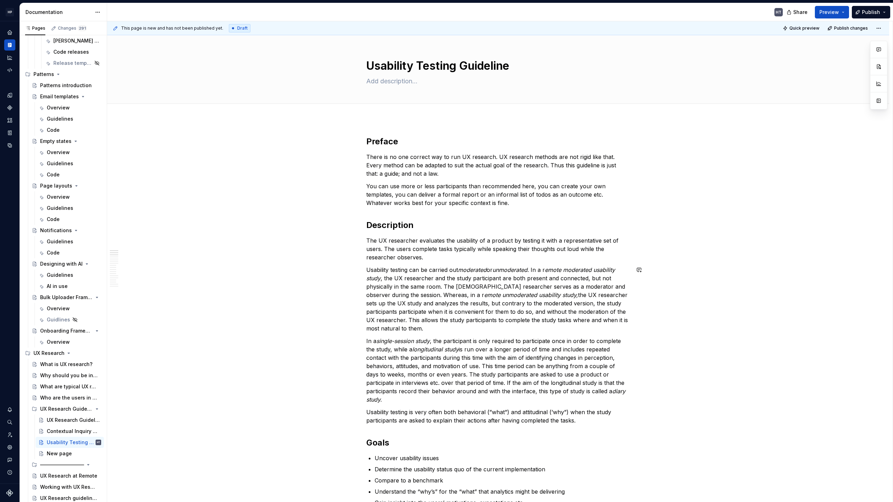
scroll to position [338, 0]
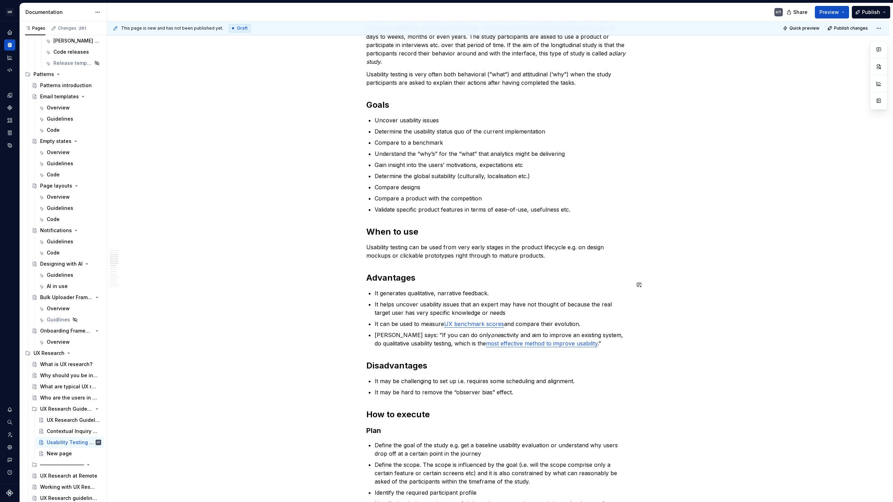
click at [460, 320] on link "UX benchmark scores" at bounding box center [474, 323] width 60 height 7
type textarea "*"
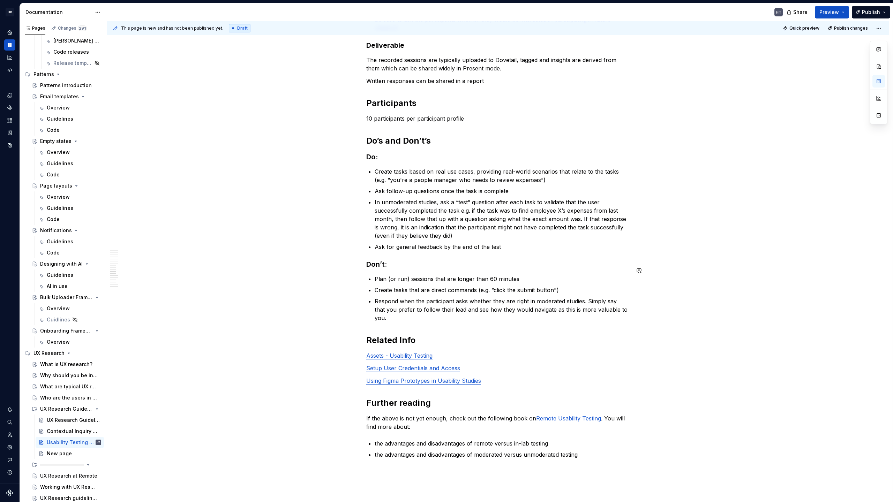
scroll to position [1276, 0]
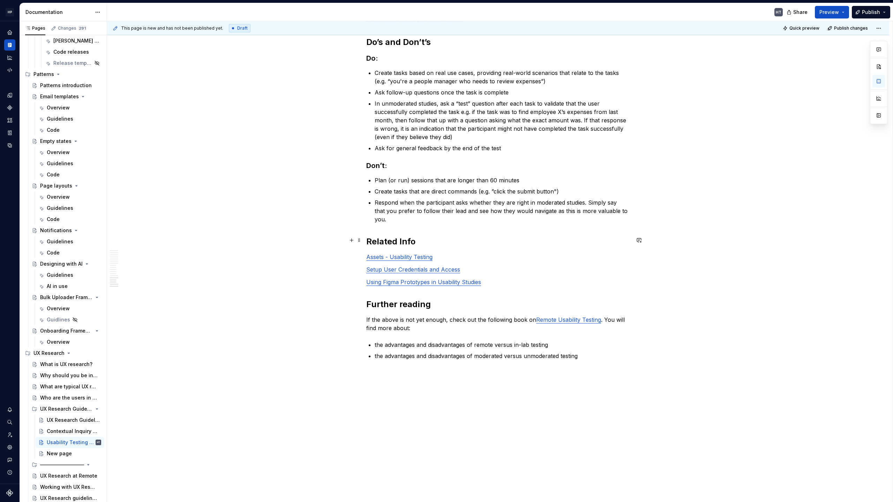
click at [393, 253] on link "Assets - Usability Testing" at bounding box center [399, 256] width 66 height 7
click at [393, 266] on link "Setup User Credentials and Access" at bounding box center [413, 269] width 94 height 7
type input "[URL][DOMAIN_NAME]"
click at [393, 279] on link "Using Figma Prototypes in Usability Studies" at bounding box center [423, 282] width 115 height 7
click at [54, 392] on div "New page" at bounding box center [59, 453] width 25 height 7
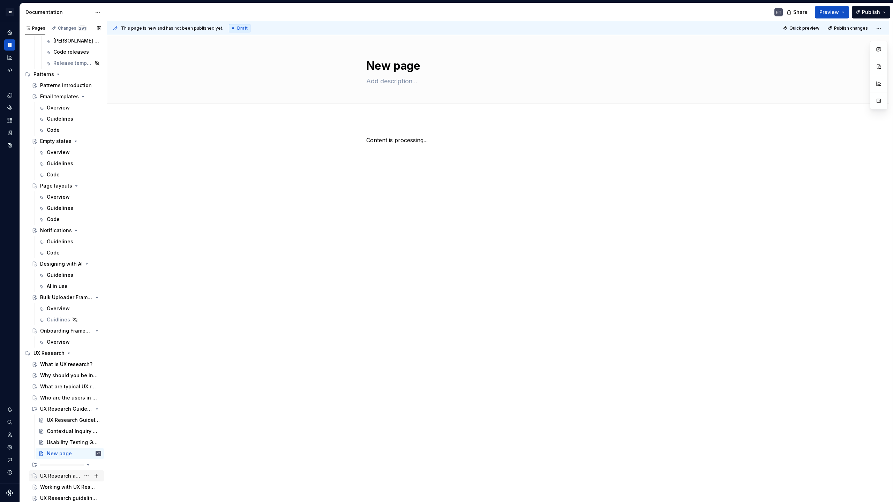
click at [58, 392] on div "UX Research at Remote" at bounding box center [60, 475] width 40 height 7
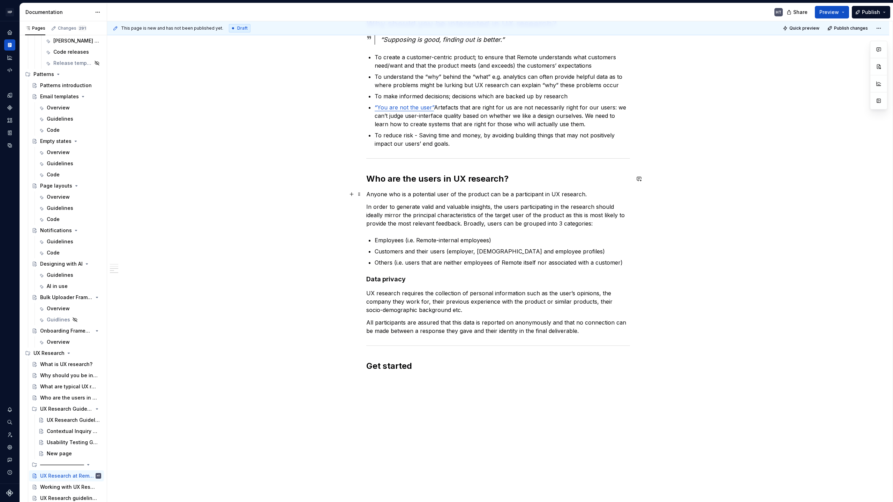
scroll to position [410, 0]
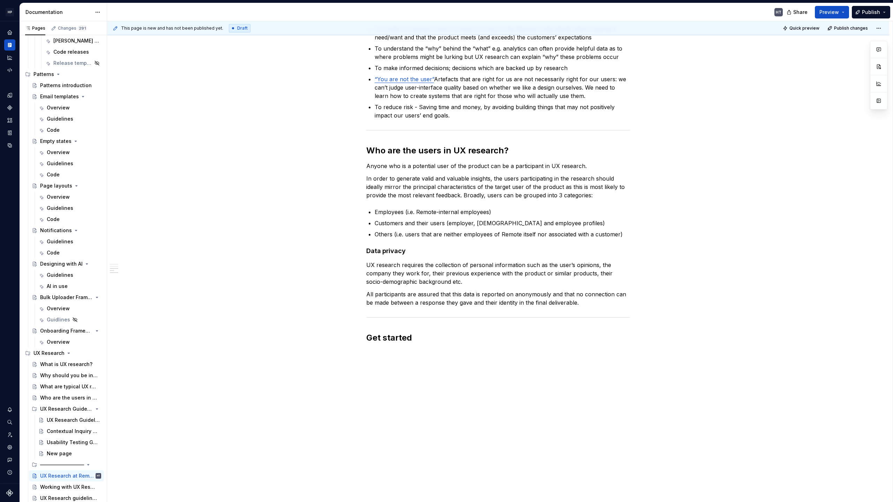
click at [95, 12] on html "HP [DOMAIN_NAME] HT Design system data Documentation HT Share Preview Publish P…" at bounding box center [446, 251] width 893 height 502
click at [109, 72] on div "Documentation settings" at bounding box center [137, 72] width 66 height 7
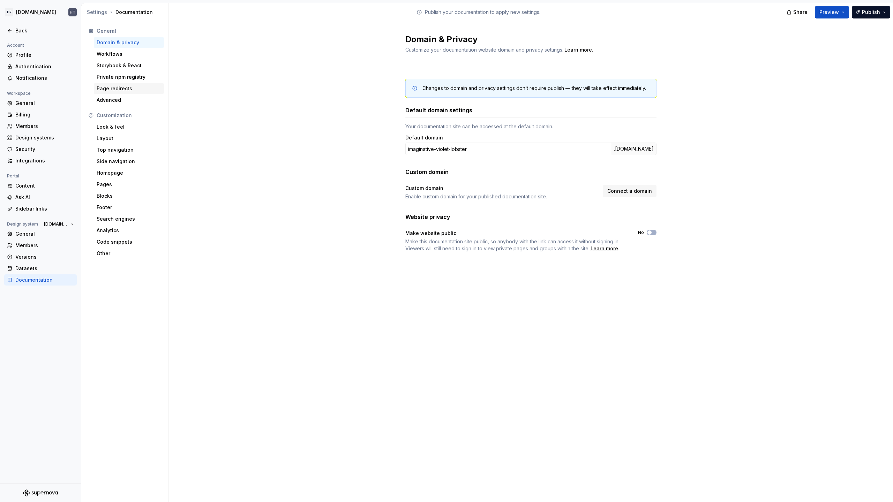
click at [126, 93] on div "Page redirects" at bounding box center [129, 88] width 70 height 11
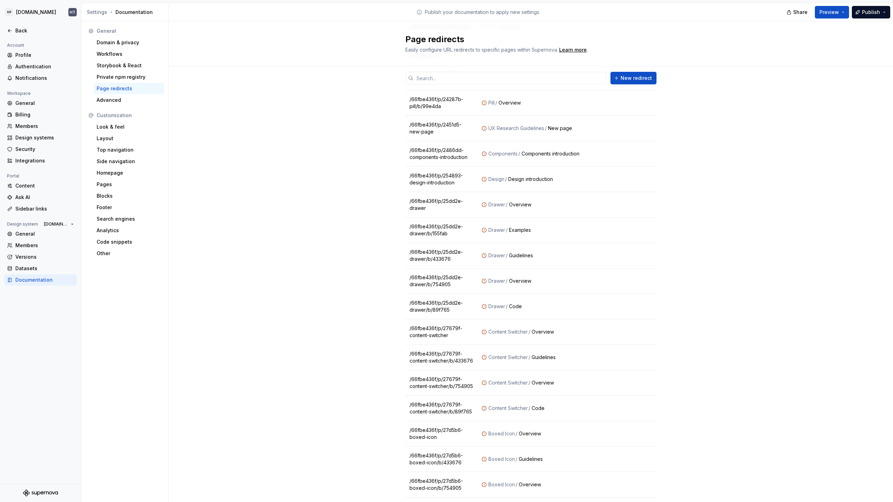
scroll to position [2341, 0]
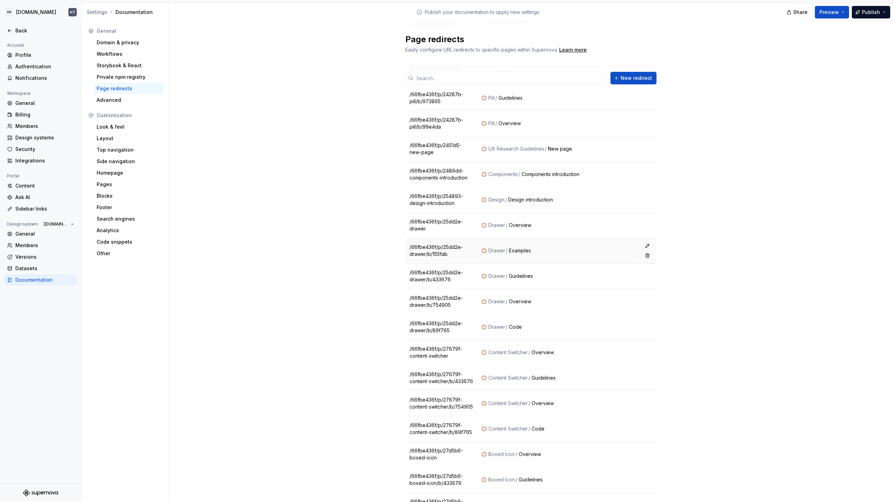
click at [437, 245] on td "/66fbe436f/p/25dd2e-drawer/b/155fab" at bounding box center [441, 250] width 72 height 25
copy tr "/66fbe436f/p/25dd2e-drawer/b/155fab"
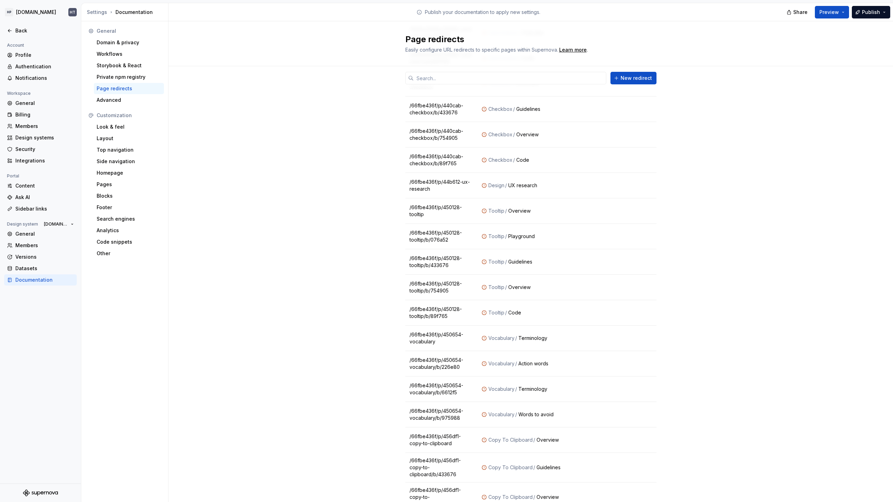
scroll to position [4654, 0]
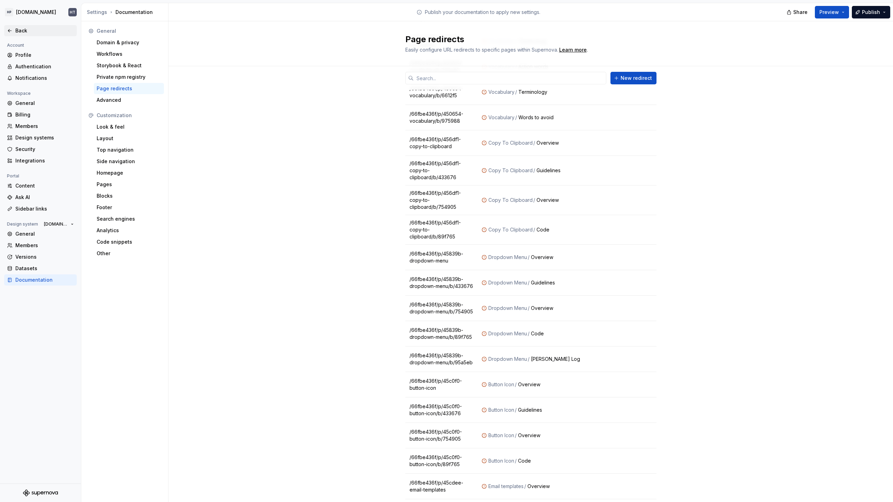
click at [31, 27] on div "Back" at bounding box center [44, 30] width 59 height 7
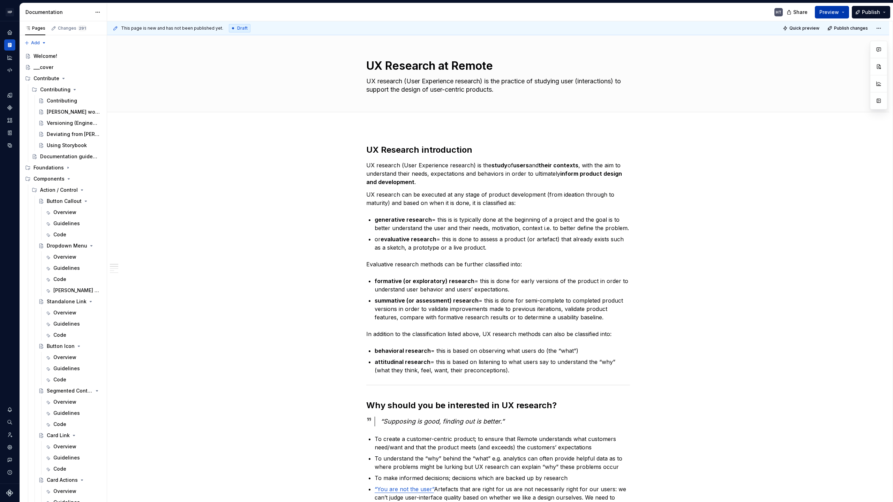
click at [627, 12] on span "Preview" at bounding box center [829, 12] width 20 height 7
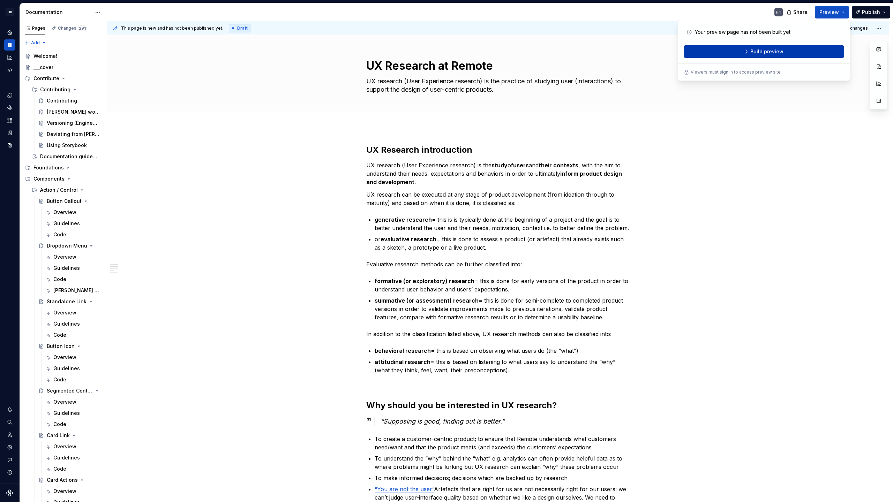
click at [627, 52] on span "Build preview" at bounding box center [766, 51] width 33 height 7
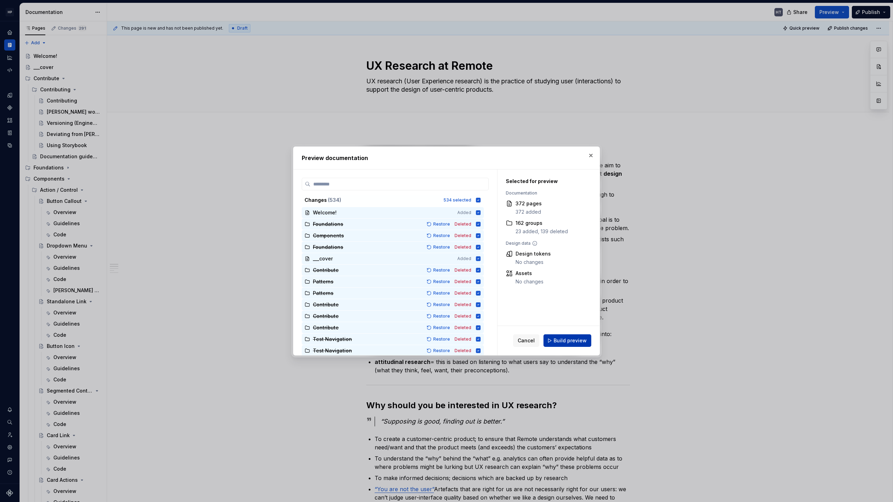
click at [569, 340] on span "Build preview" at bounding box center [569, 340] width 33 height 7
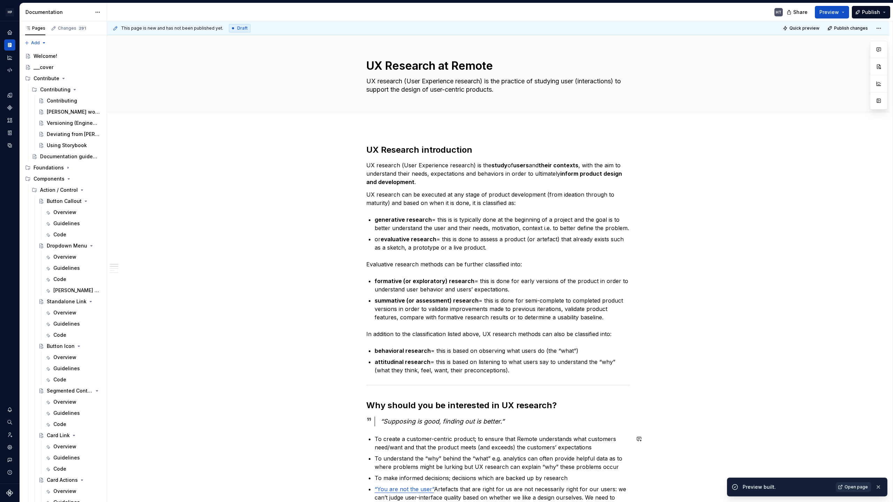
click at [627, 392] on span "Open page" at bounding box center [855, 487] width 23 height 6
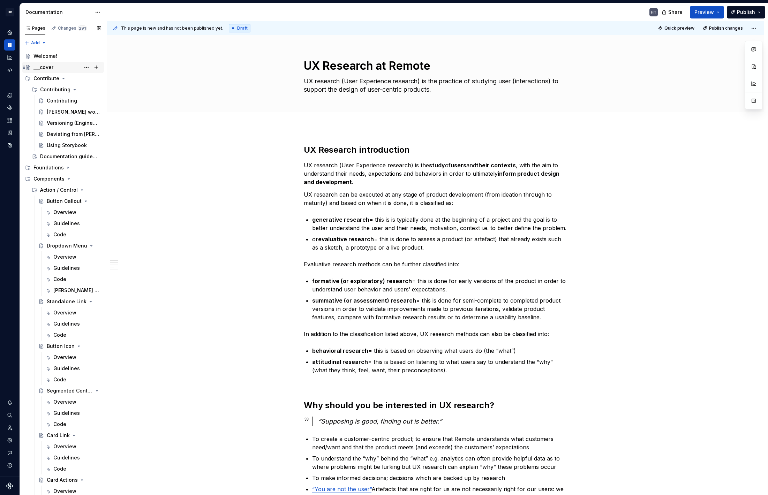
click at [44, 67] on div "___cover" at bounding box center [43, 67] width 20 height 7
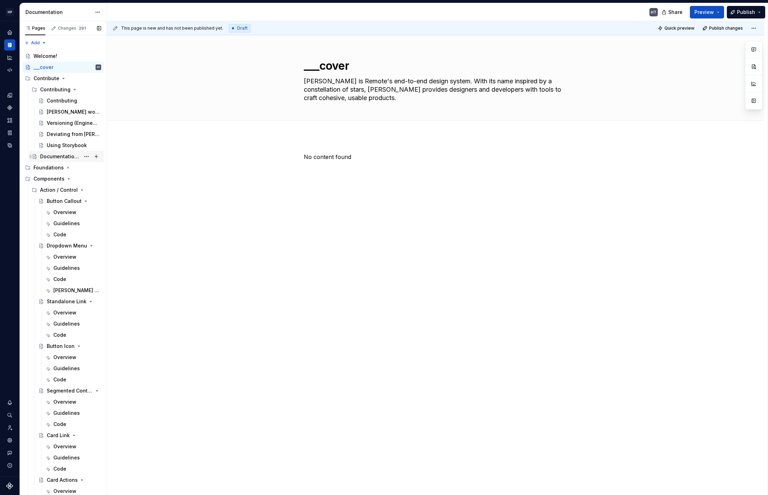
click at [62, 154] on div "Documentation guidelines" at bounding box center [60, 156] width 40 height 7
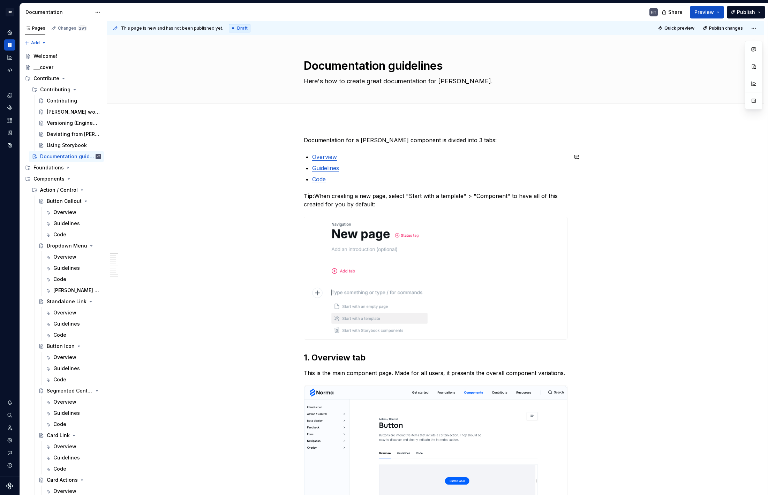
type textarea "*"
click at [323, 169] on link "Guidelines" at bounding box center [325, 168] width 27 height 7
click at [321, 177] on link "Code" at bounding box center [319, 179] width 14 height 7
click at [326, 195] on p "Tip: When creating a new page, select "Start with a template" > "Component" to …" at bounding box center [436, 200] width 264 height 17
click at [323, 180] on link "Code" at bounding box center [319, 179] width 14 height 7
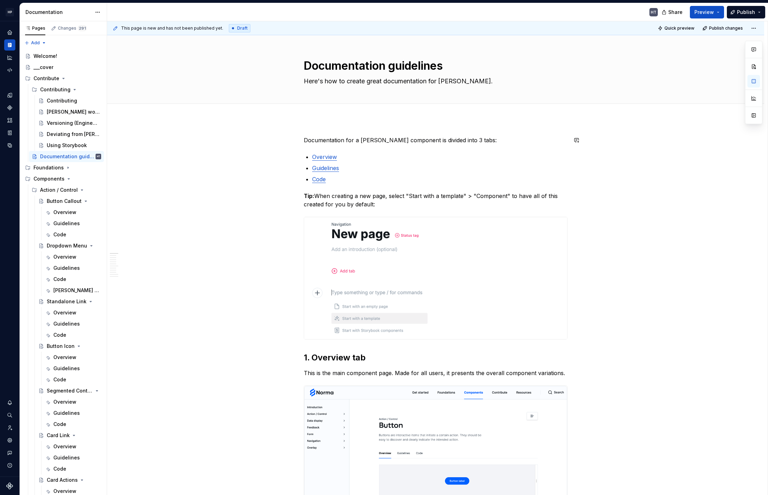
click at [328, 170] on link "Guidelines" at bounding box center [325, 168] width 27 height 7
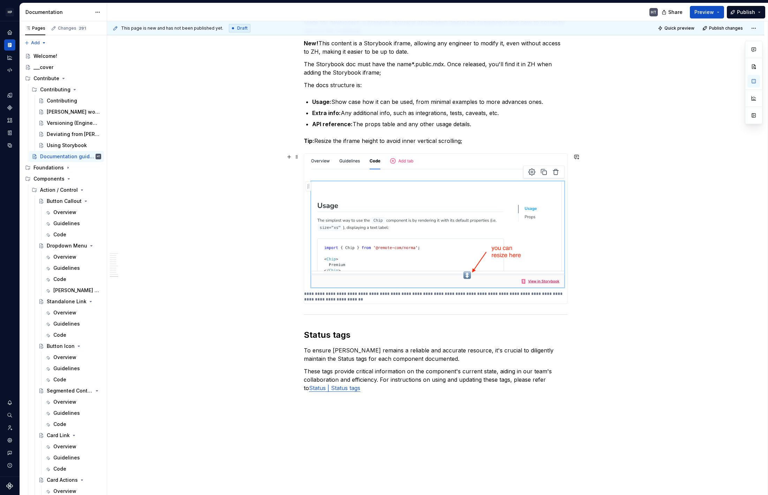
scroll to position [3461, 0]
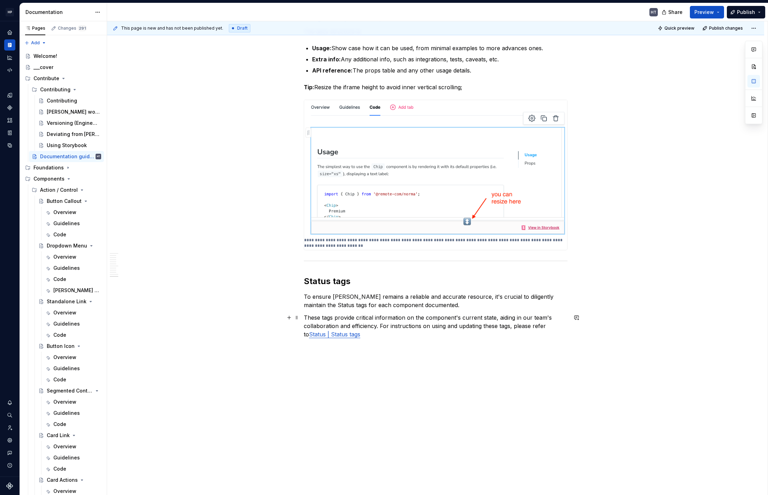
type input "Status"
click at [334, 338] on p "These tags provide critical information on the component's current state, aidin…" at bounding box center [436, 325] width 264 height 25
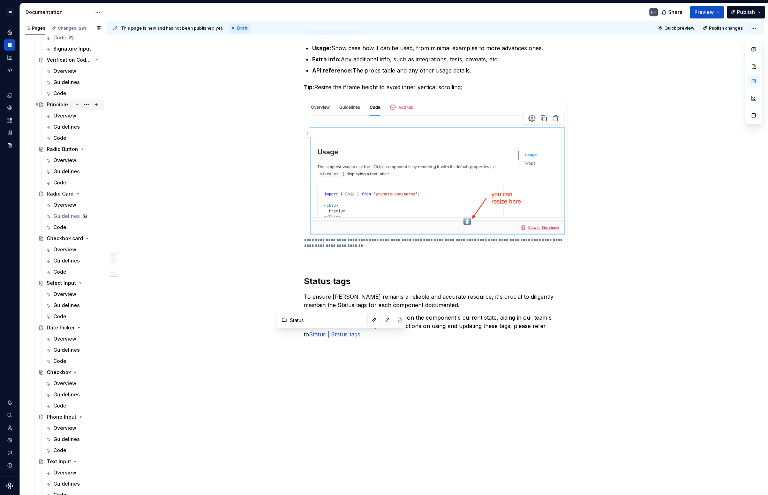
scroll to position [1180, 0]
click at [61, 392] on div "Guidelines" at bounding box center [66, 393] width 26 height 7
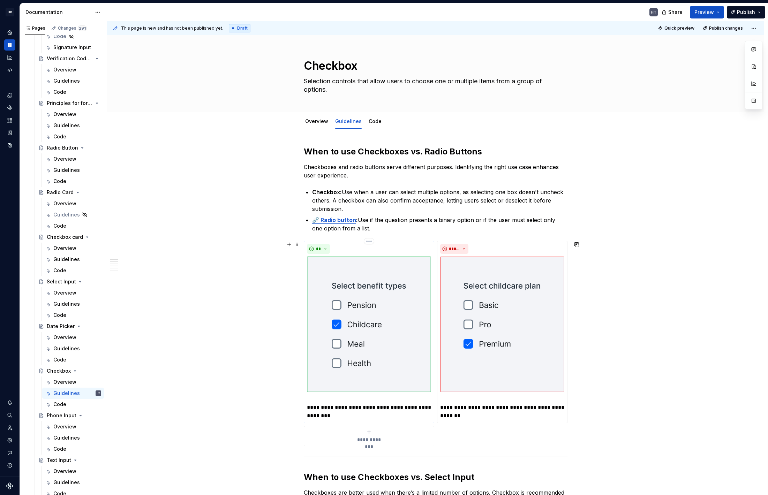
scroll to position [7, 0]
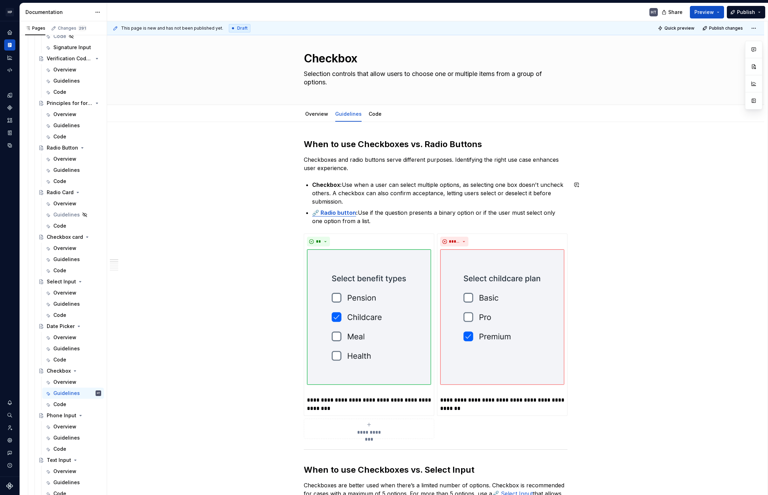
click at [334, 212] on strong "⛓️‍💥 Radio button" at bounding box center [334, 212] width 44 height 7
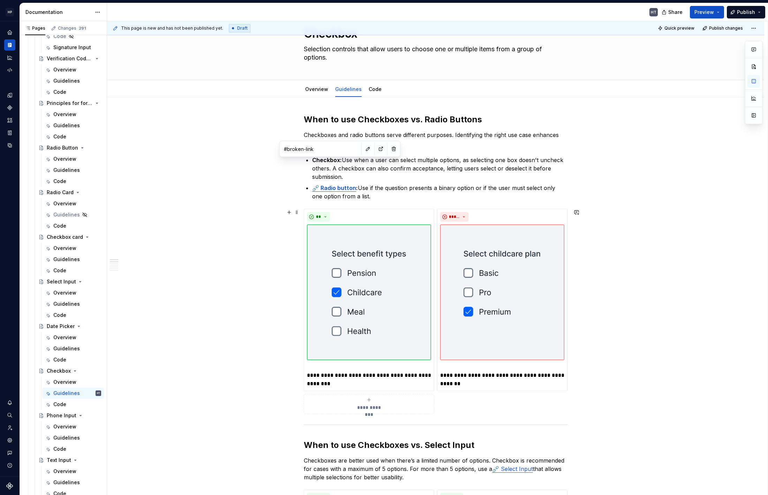
scroll to position [0, 0]
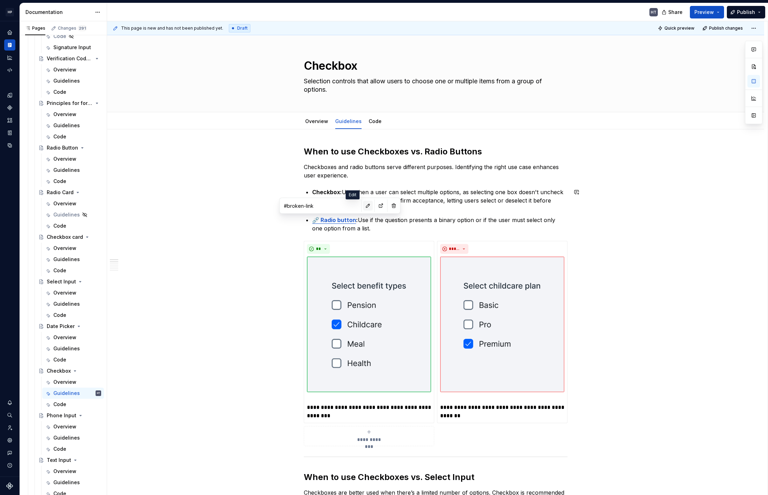
click at [363, 206] on button "button" at bounding box center [368, 206] width 10 height 10
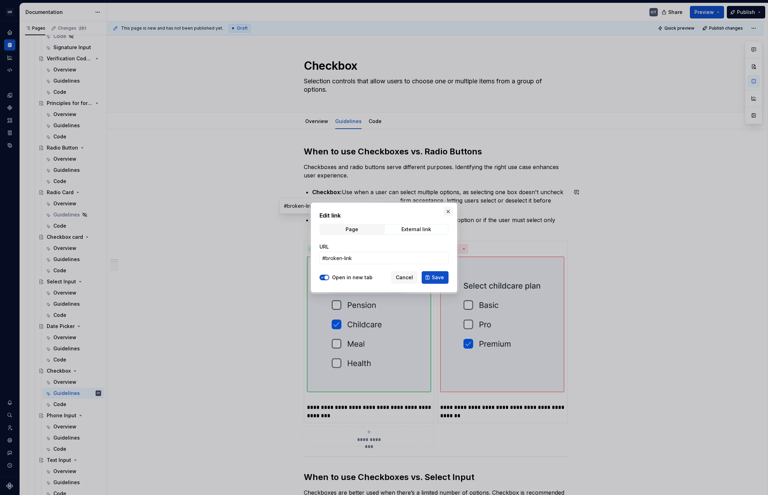
click at [449, 211] on button "button" at bounding box center [448, 212] width 10 height 10
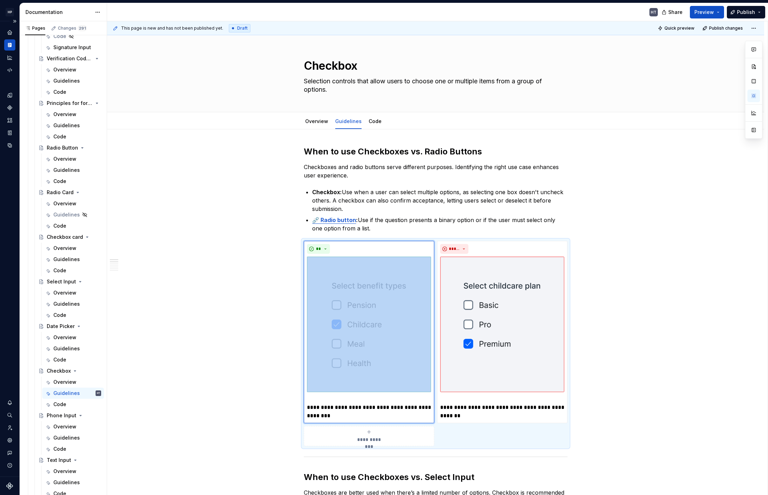
scroll to position [1180, 0]
click at [340, 221] on strong "⛓️‍💥 Radio button" at bounding box center [334, 220] width 44 height 7
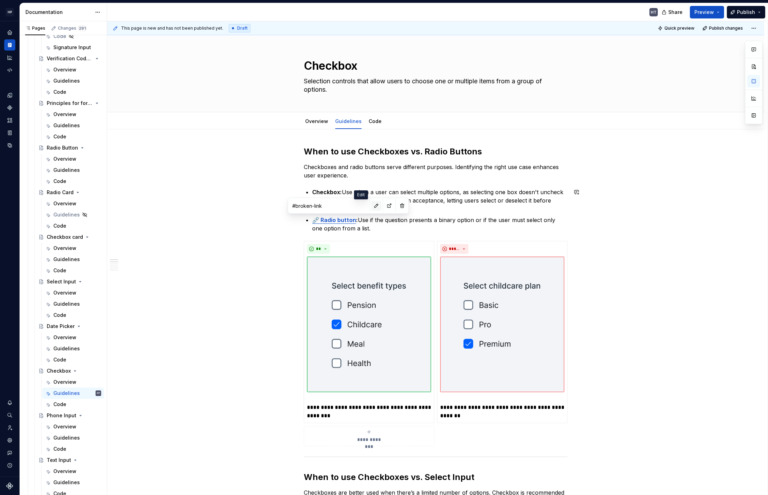
click at [371, 209] on button "button" at bounding box center [376, 206] width 10 height 10
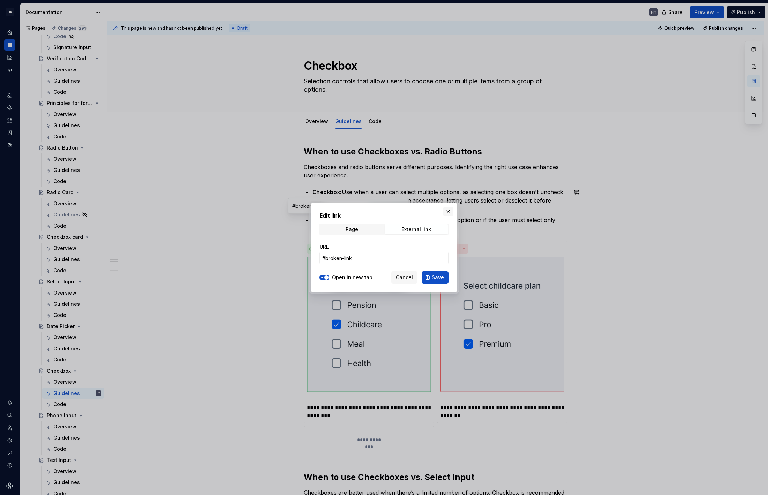
click at [448, 209] on button "button" at bounding box center [448, 212] width 10 height 10
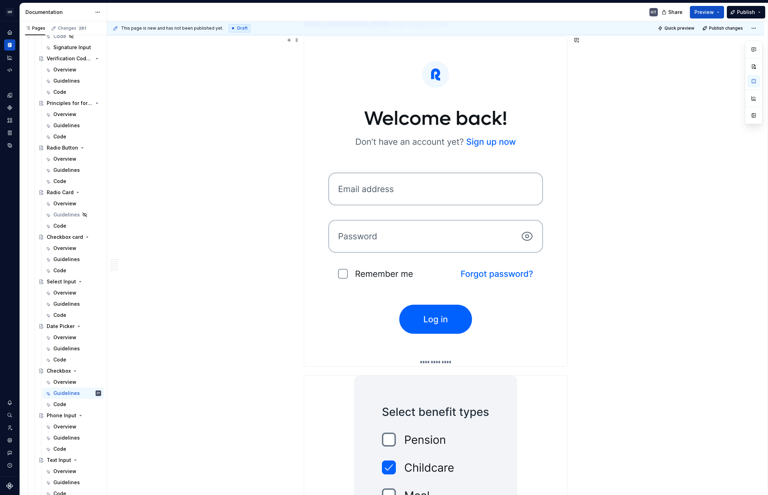
scroll to position [1066, 0]
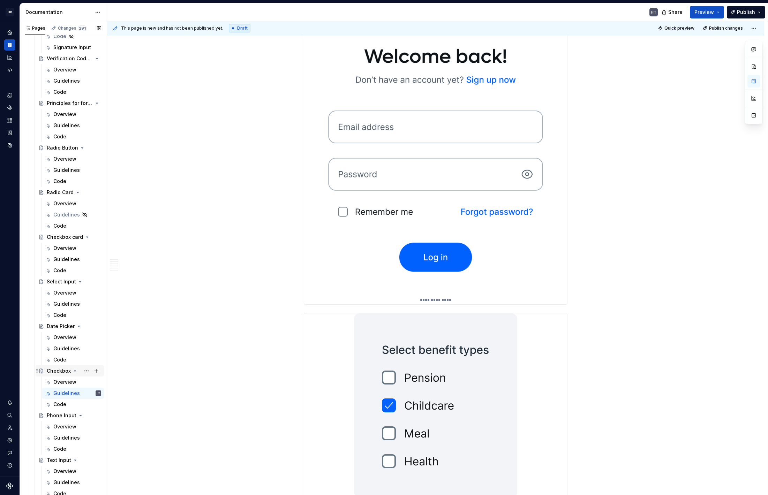
click at [63, 382] on div "Overview" at bounding box center [64, 382] width 23 height 7
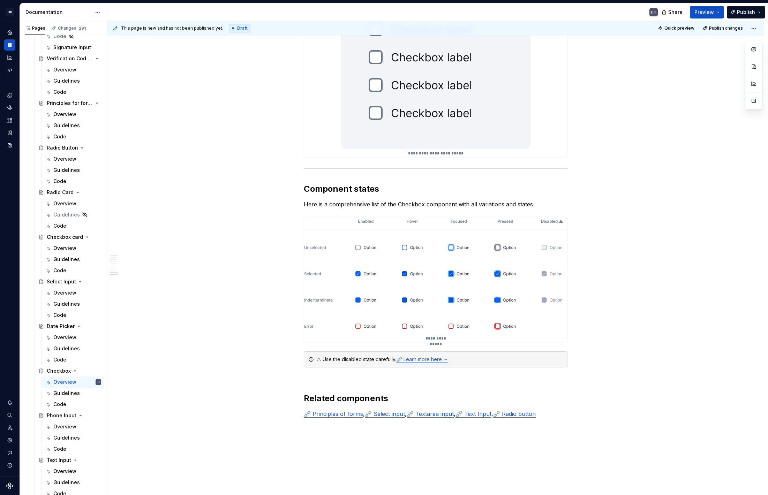
scroll to position [1608, 0]
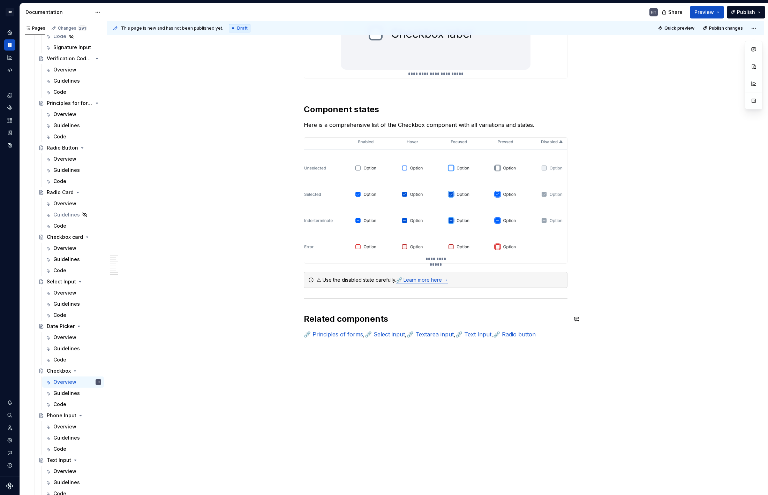
click at [343, 335] on link "⛓️‍💥 Principles of forms" at bounding box center [333, 334] width 59 height 7
click at [374, 323] on button "button" at bounding box center [379, 320] width 10 height 10
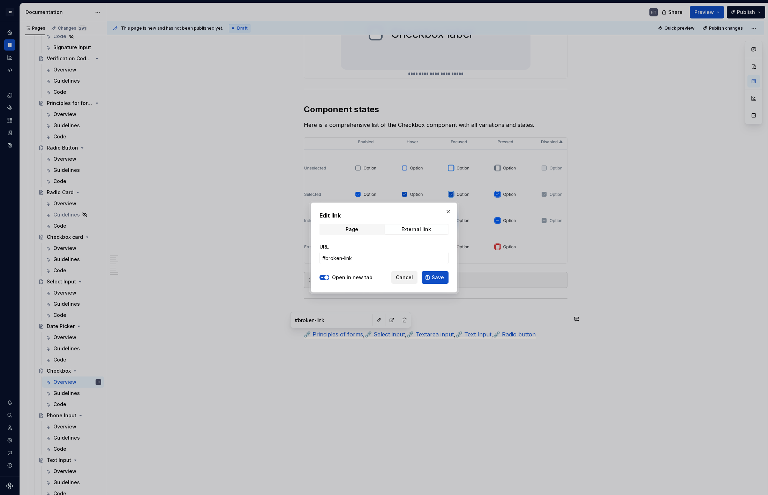
click at [406, 276] on span "Cancel" at bounding box center [404, 277] width 17 height 7
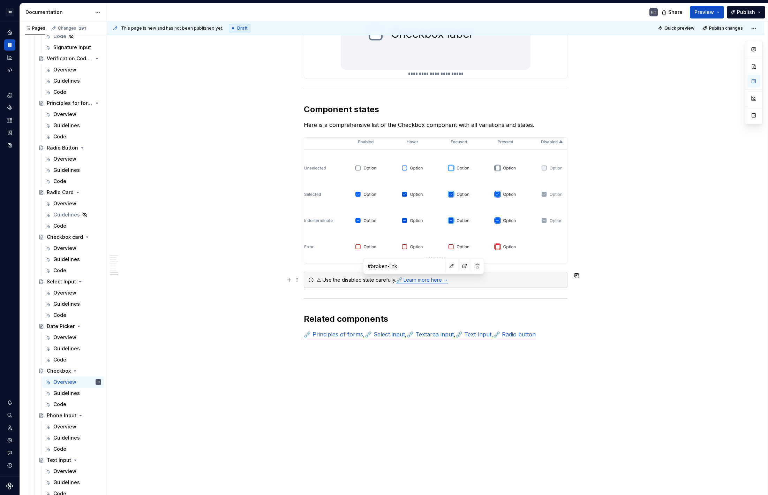
click at [416, 282] on link "⛓️‍💥 Learn more here →" at bounding box center [422, 280] width 52 height 6
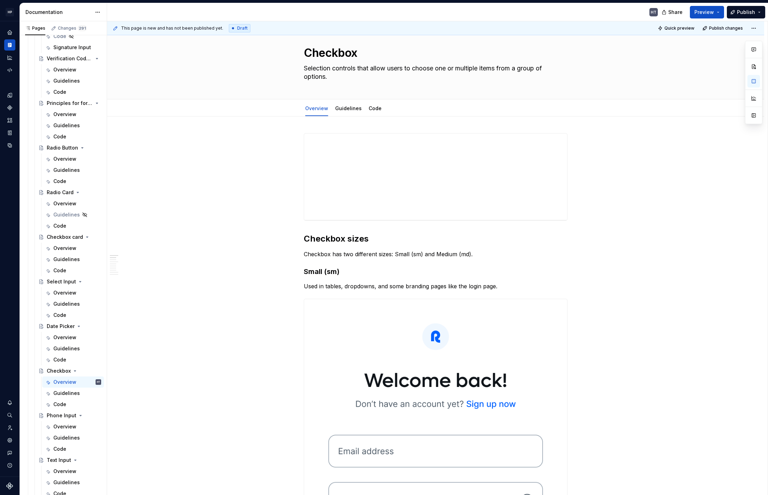
scroll to position [0, 0]
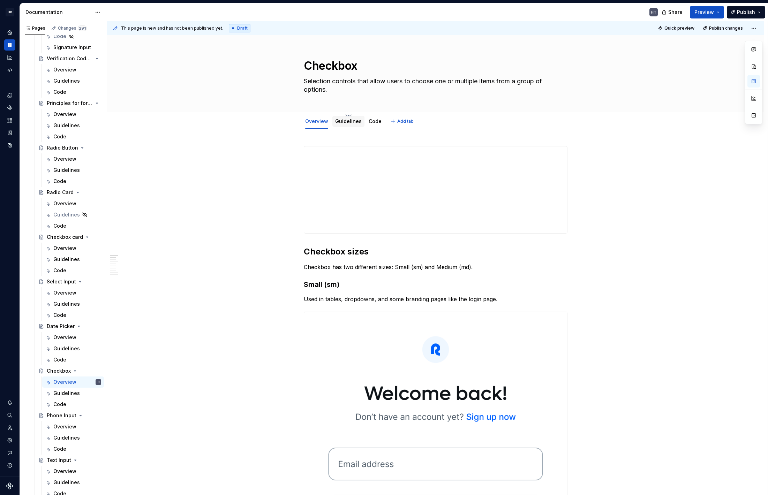
click at [340, 123] on link "Guidelines" at bounding box center [348, 121] width 26 height 6
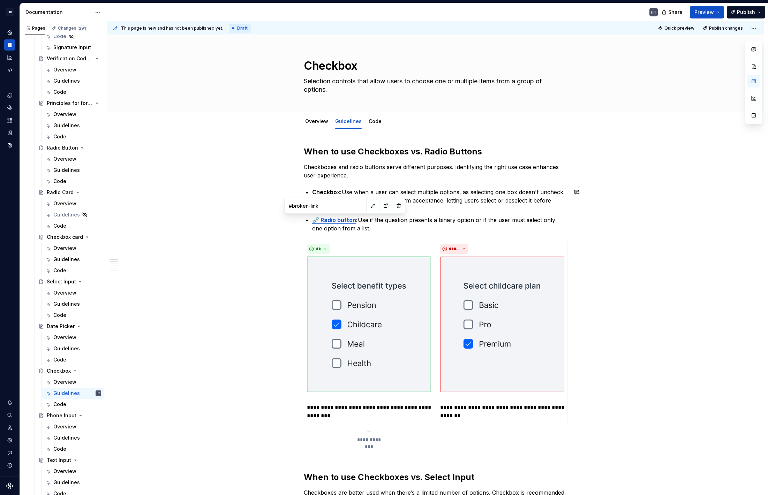
click at [338, 220] on strong "⛓️‍💥 Radio button" at bounding box center [334, 220] width 44 height 7
click at [368, 205] on button "button" at bounding box center [373, 206] width 10 height 10
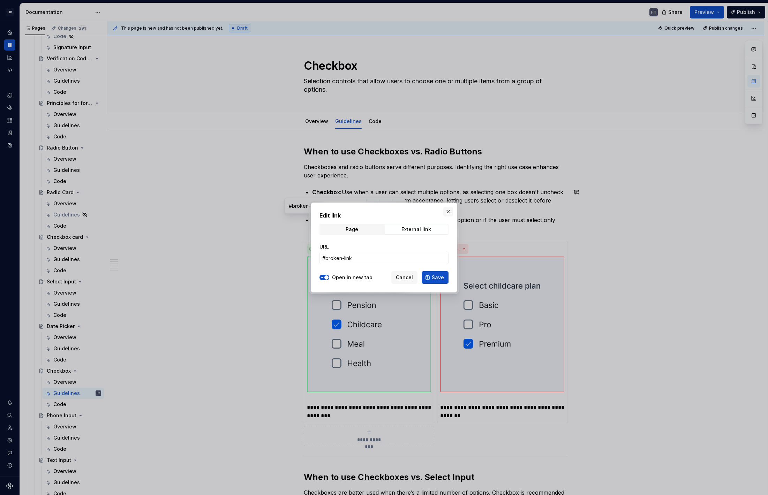
click at [449, 213] on button "button" at bounding box center [448, 212] width 10 height 10
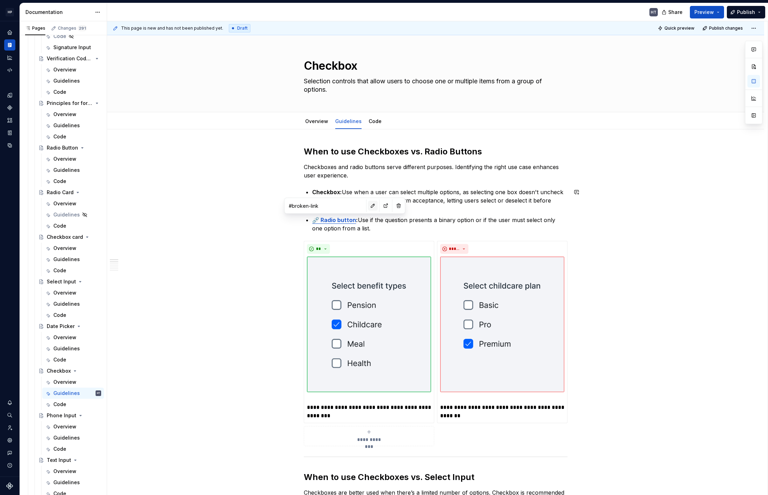
click at [368, 208] on button "button" at bounding box center [373, 206] width 10 height 10
click at [368, 206] on button "button" at bounding box center [373, 206] width 10 height 10
click at [369, 123] on link "Code" at bounding box center [375, 121] width 13 height 6
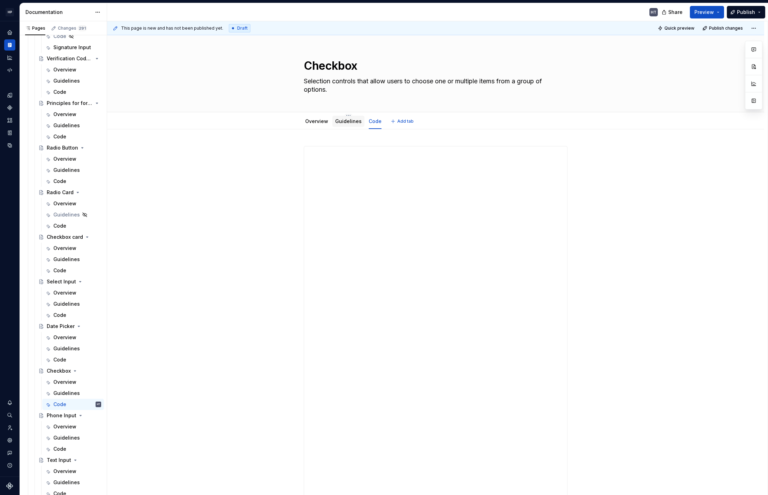
click at [344, 121] on link "Guidelines" at bounding box center [348, 121] width 26 height 6
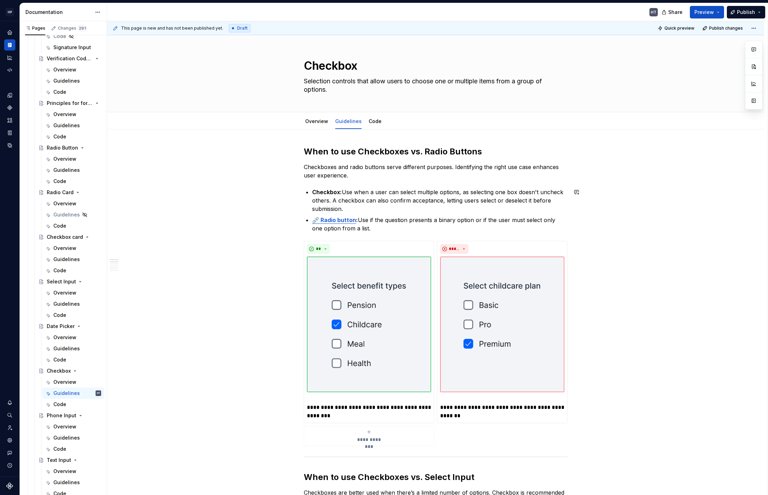
click at [348, 222] on strong "⛓️‍💥 Radio button" at bounding box center [334, 220] width 44 height 7
click at [379, 206] on button "button" at bounding box center [384, 206] width 10 height 10
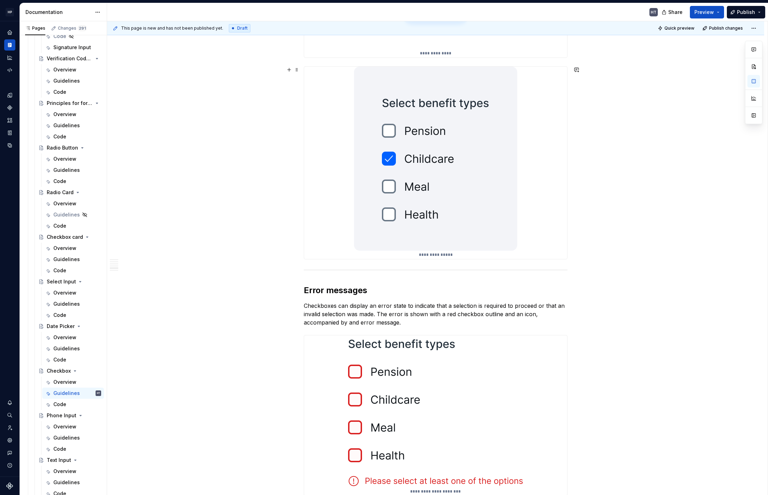
scroll to position [1341, 0]
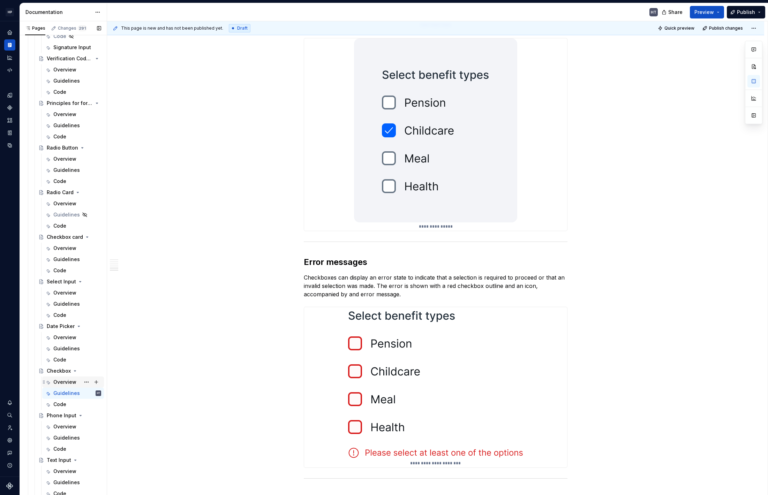
click at [62, 386] on div "Overview" at bounding box center [77, 382] width 48 height 10
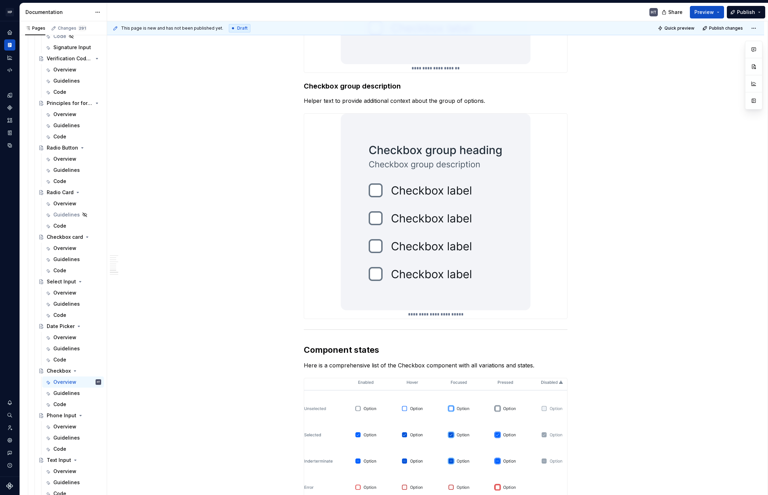
scroll to position [1608, 0]
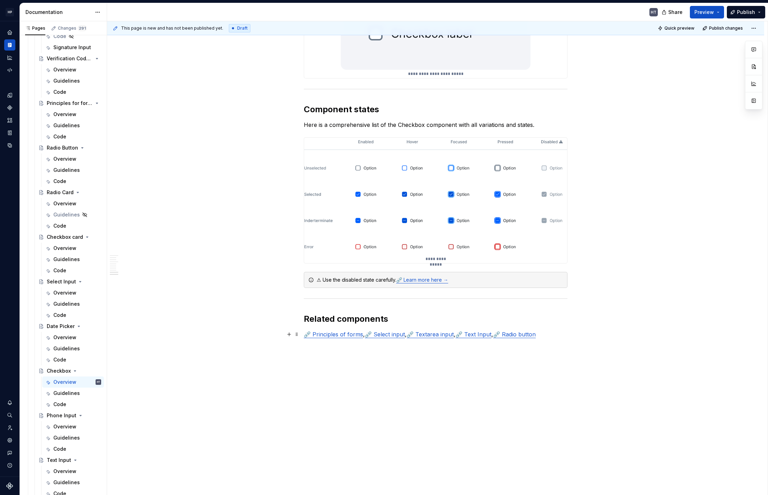
click at [339, 335] on link "⛓️‍💥 Principles of forms" at bounding box center [333, 334] width 59 height 7
click at [370, 320] on button "button" at bounding box center [375, 320] width 10 height 10
click at [431, 280] on link "⛓️‍💥 Learn more here →" at bounding box center [422, 280] width 52 height 6
click at [463, 265] on button "button" at bounding box center [468, 266] width 10 height 10
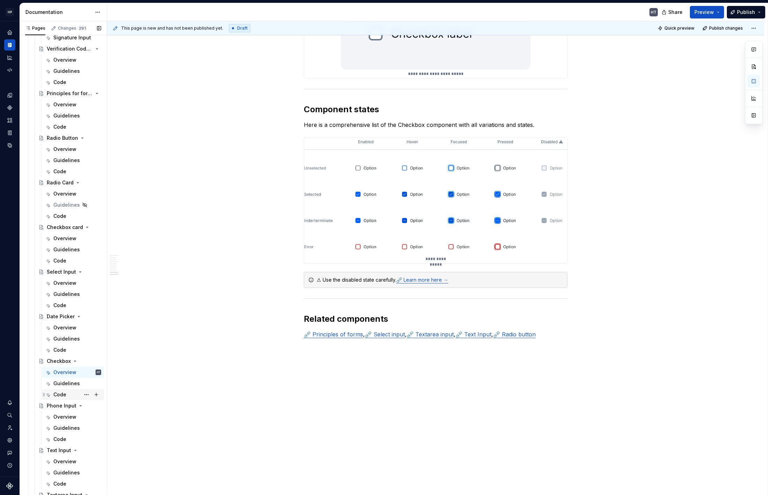
scroll to position [1195, 0]
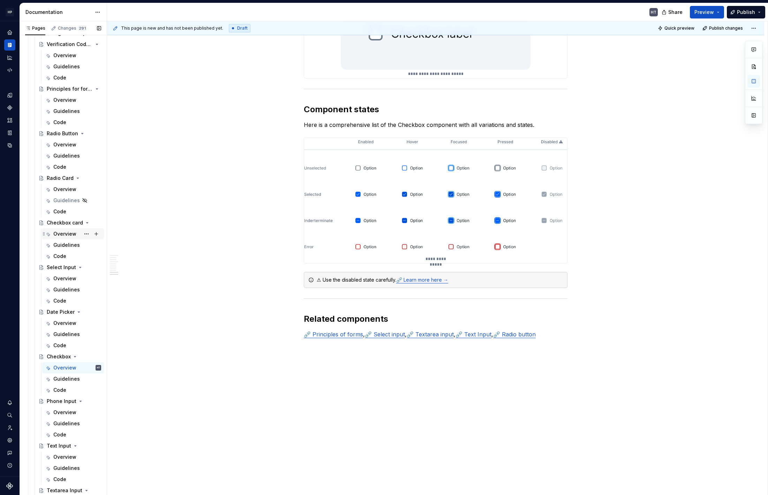
click at [62, 235] on div "Overview" at bounding box center [64, 233] width 23 height 7
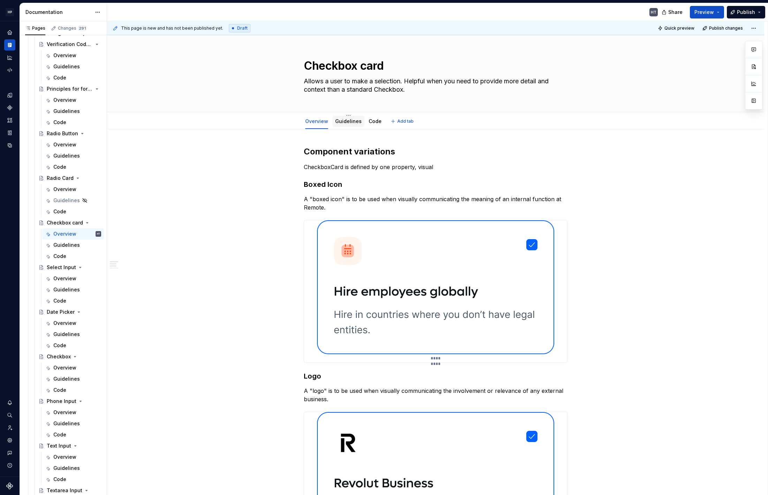
click at [348, 124] on div "Guidelines" at bounding box center [348, 121] width 26 height 7
click at [347, 123] on link "Guidelines" at bounding box center [348, 121] width 26 height 6
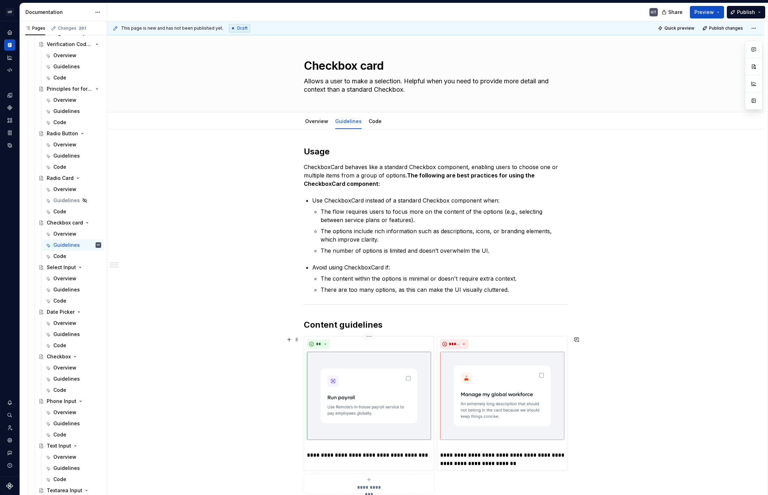
scroll to position [217, 0]
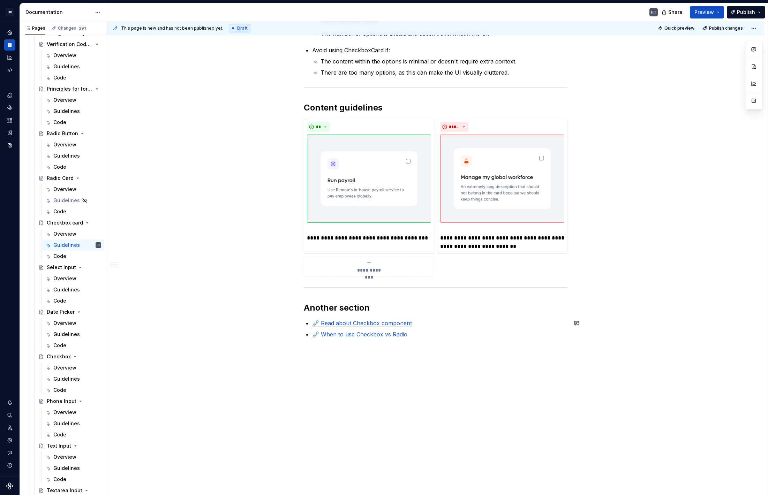
click at [352, 321] on link "⛓️‍💥 Read about Checkbox component" at bounding box center [362, 323] width 100 height 7
click at [387, 358] on div "**********" at bounding box center [435, 203] width 657 height 583
click at [363, 75] on p "There are too many options, as this can make the UI visually cluttered." at bounding box center [443, 72] width 247 height 8
click at [376, 325] on link "⛓️‍💥 Read about Checkbox component" at bounding box center [362, 323] width 100 height 7
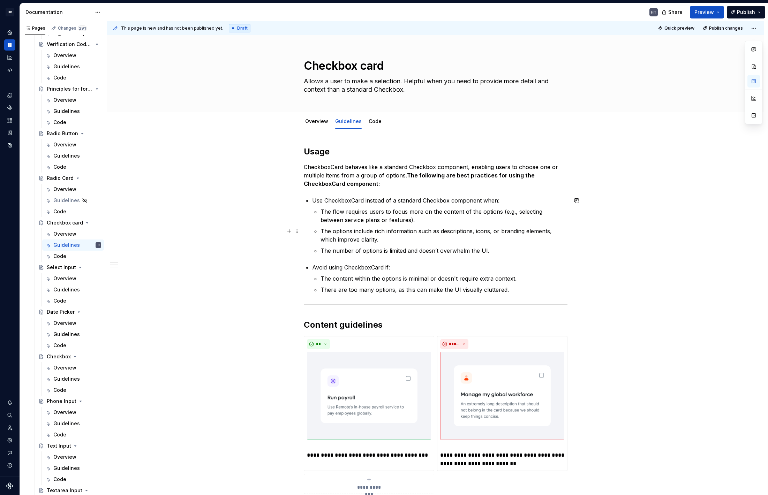
scroll to position [234, 0]
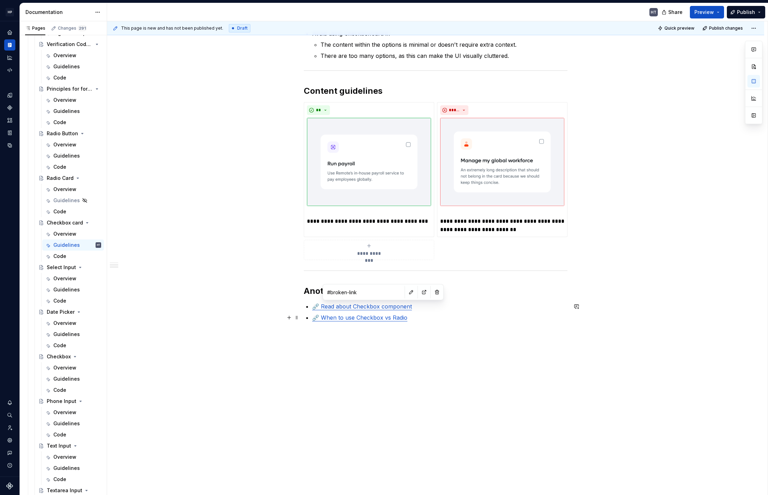
click at [374, 317] on link "⛓️‍💥 When to use Checkbox vs Radio" at bounding box center [359, 317] width 95 height 7
click at [343, 353] on div "**********" at bounding box center [435, 195] width 657 height 600
click at [356, 306] on link "⛓️‍💥 Read about Checkbox component" at bounding box center [362, 306] width 100 height 7
click at [356, 315] on link "⛓️‍💥 When to use Checkbox vs Radio" at bounding box center [359, 317] width 95 height 7
click at [351, 56] on p "There are too many options, as this can make the UI visually cluttered." at bounding box center [443, 56] width 247 height 8
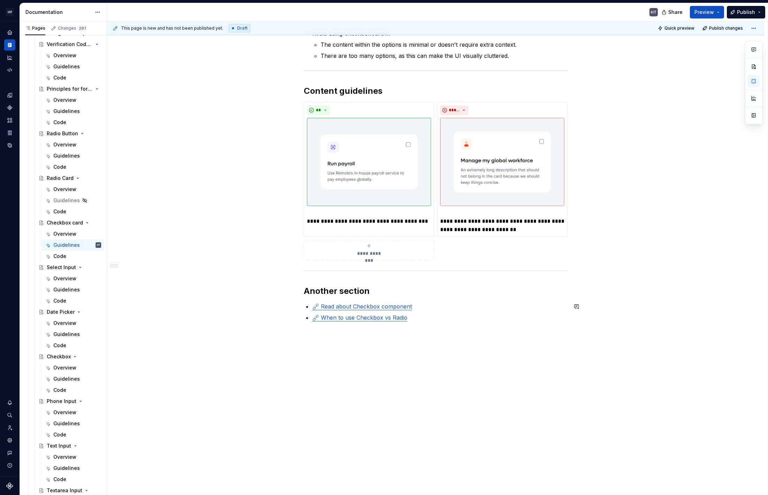
scroll to position [0, 0]
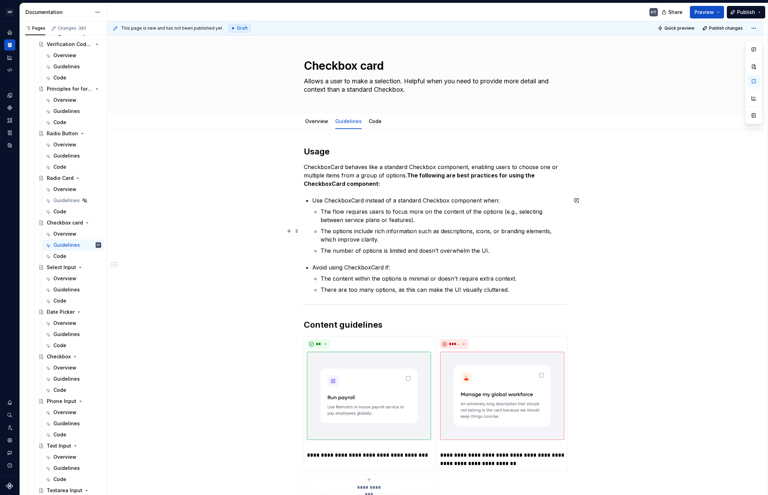
click at [403, 238] on p "The options include rich information such as descriptions, icons, or branding e…" at bounding box center [443, 235] width 247 height 17
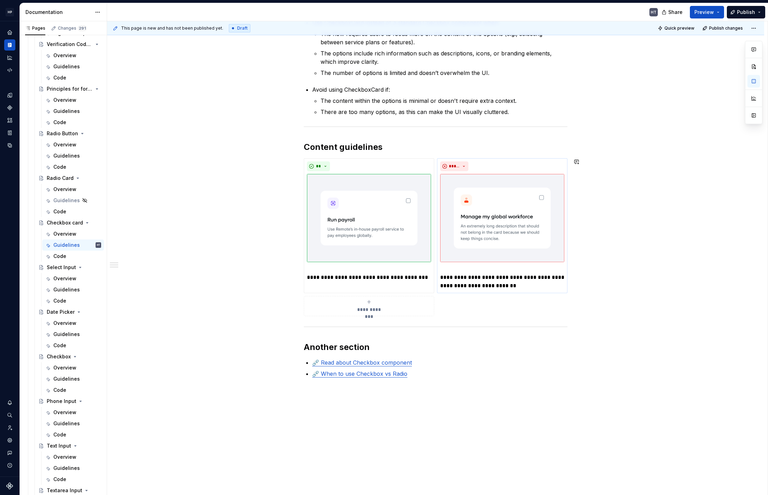
scroll to position [216, 0]
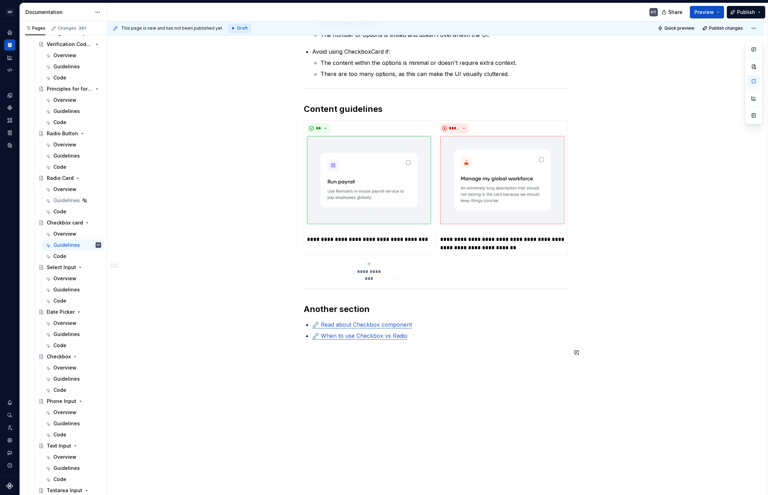
click at [386, 308] on h2 "Another section" at bounding box center [436, 309] width 264 height 11
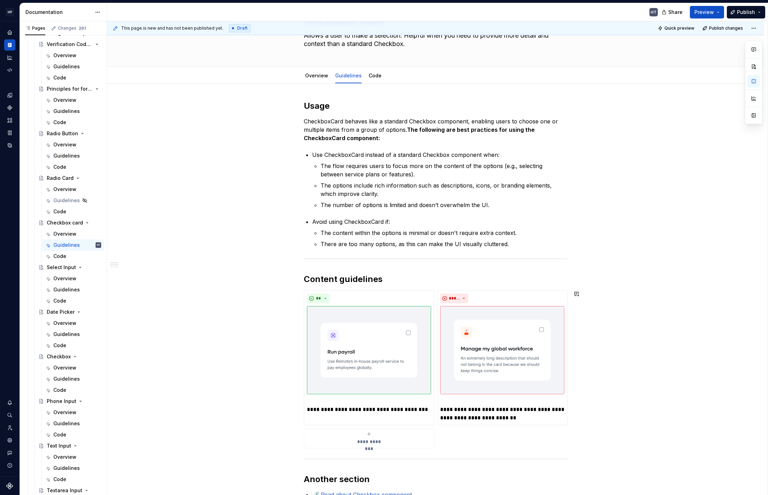
scroll to position [0, 0]
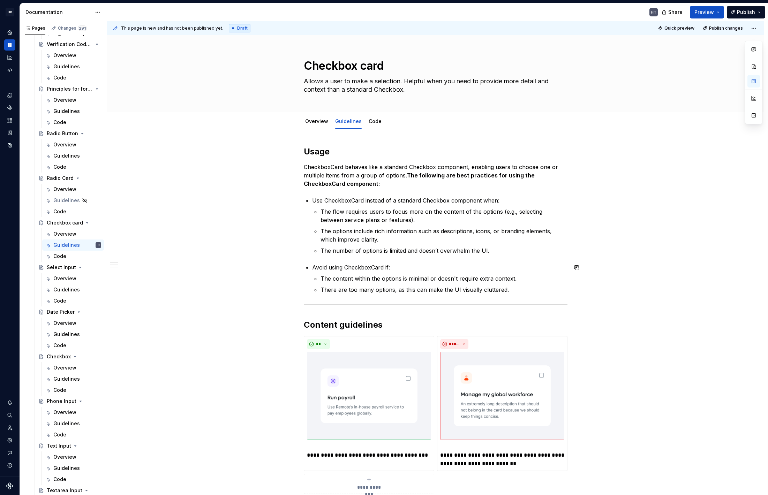
click at [383, 258] on div "**********" at bounding box center [436, 351] width 264 height 410
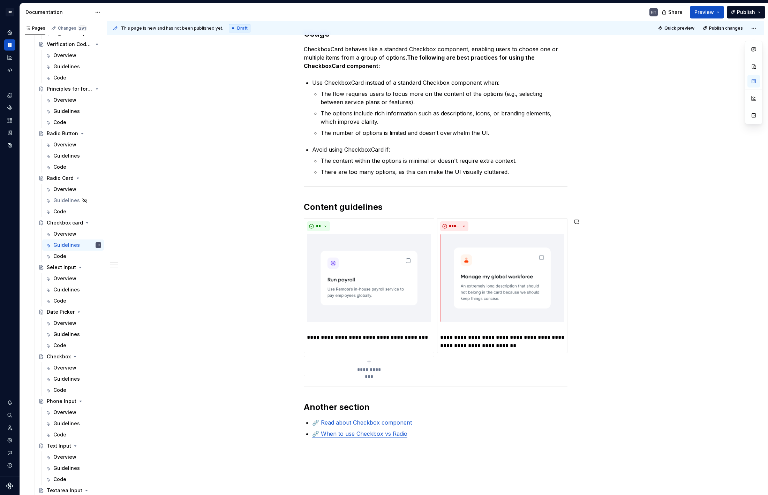
scroll to position [146, 0]
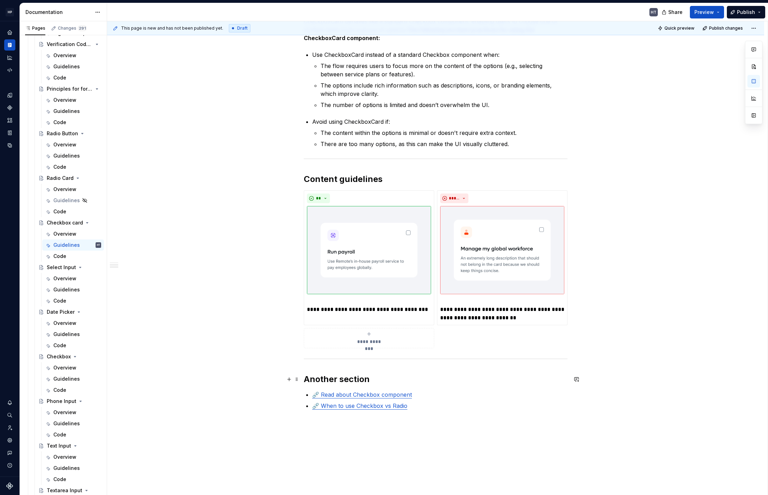
type textarea "*"
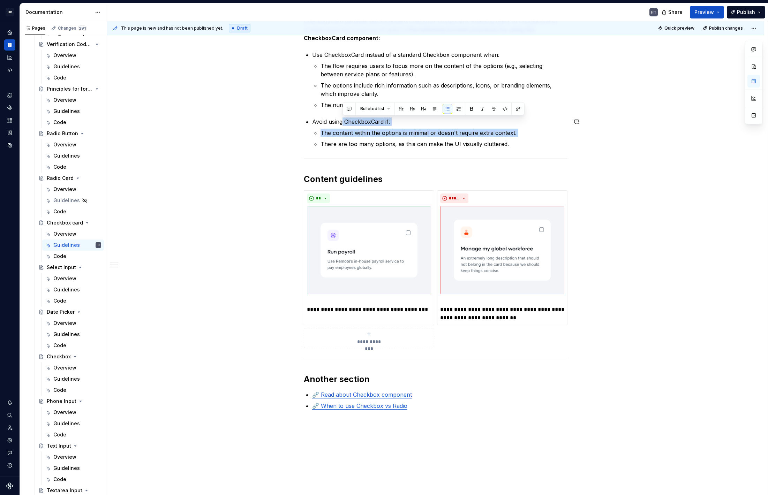
drag, startPoint x: 342, startPoint y: 118, endPoint x: 404, endPoint y: 138, distance: 65.2
click at [403, 137] on li "Avoid using CheckboxCard if: The content within the options is minimal or doesn…" at bounding box center [439, 133] width 255 height 31
click at [404, 138] on ul "The content within the options is minimal or doesn't require extra context. The…" at bounding box center [443, 139] width 247 height 20
drag, startPoint x: 342, startPoint y: 131, endPoint x: 415, endPoint y: 142, distance: 74.3
click at [415, 142] on ul "The content within the options is minimal or doesn't require extra context. The…" at bounding box center [443, 139] width 247 height 20
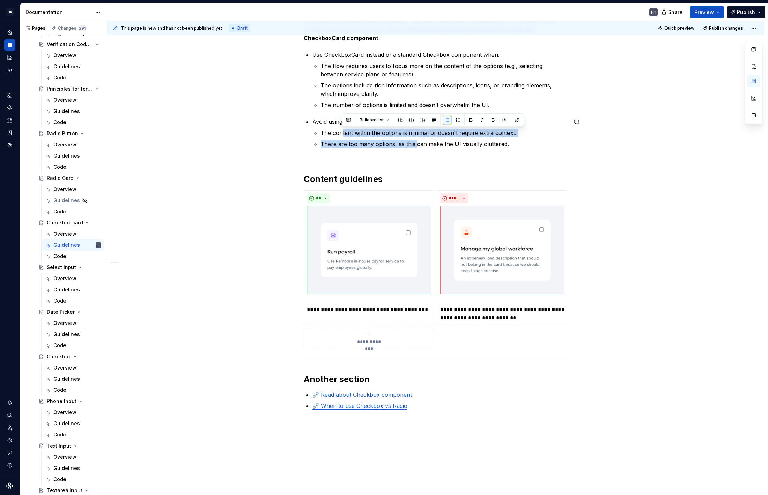
click at [415, 142] on p "There are too many options, as this can make the UI visually cluttered." at bounding box center [443, 144] width 247 height 8
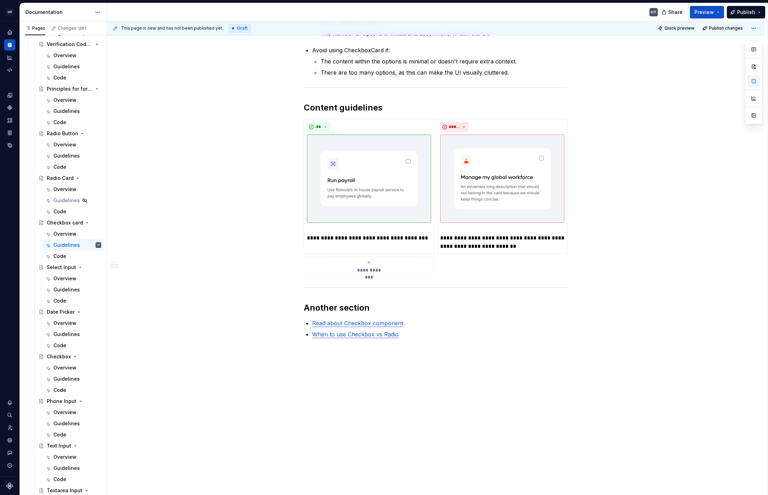
scroll to position [217, 0]
click at [346, 322] on link "Read about Checkbox component" at bounding box center [357, 323] width 91 height 7
click at [339, 335] on link "When to use Checkbox vs Radio" at bounding box center [355, 334] width 86 height 7
click at [326, 307] on h2 "Another section" at bounding box center [436, 307] width 264 height 11
